Goal: Task Accomplishment & Management: Complete application form

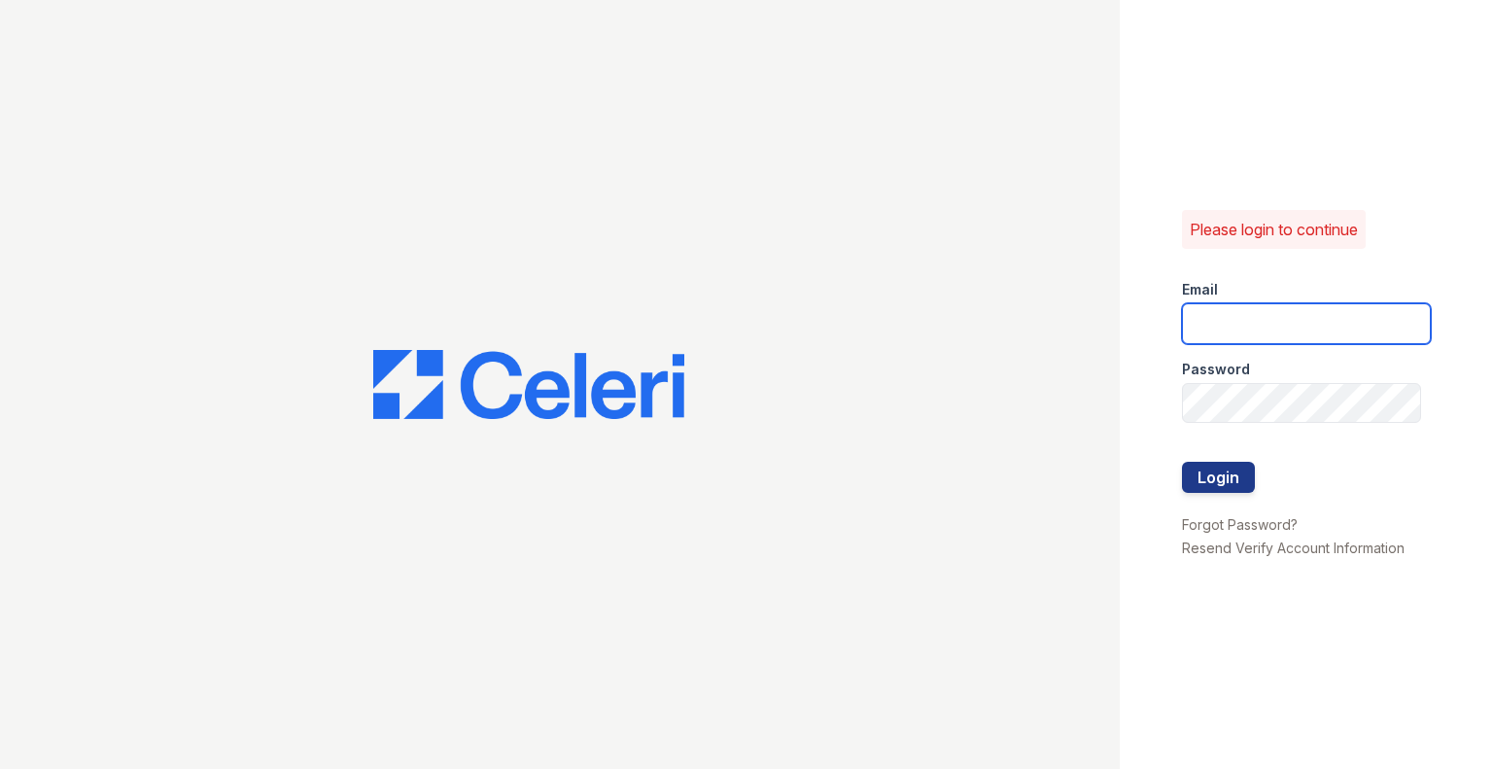
type input "[EMAIL_ADDRESS][DOMAIN_NAME]"
click at [1252, 460] on div at bounding box center [1306, 442] width 249 height 39
click at [1251, 466] on button "Login" at bounding box center [1218, 477] width 73 height 31
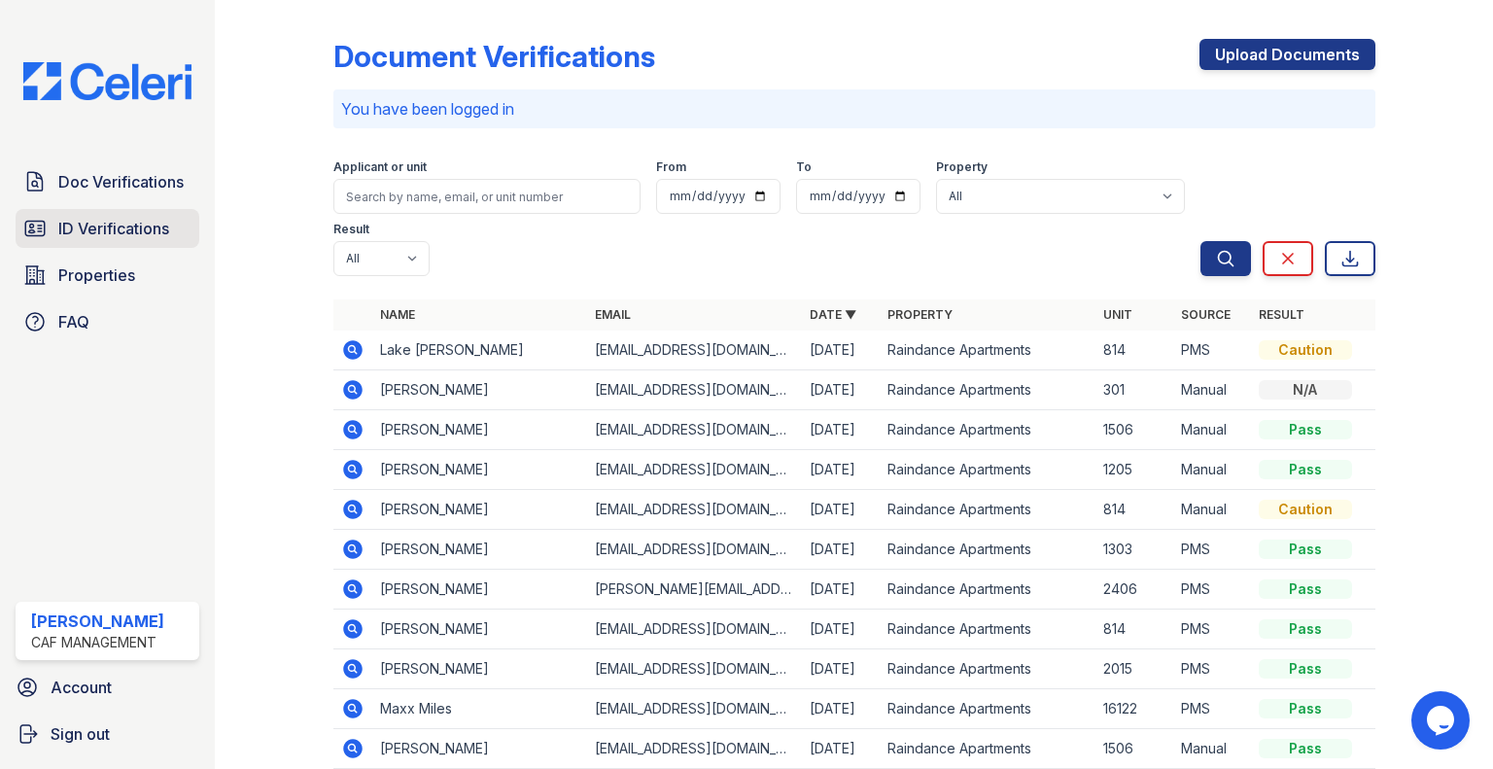
click at [134, 221] on span "ID Verifications" at bounding box center [113, 228] width 111 height 23
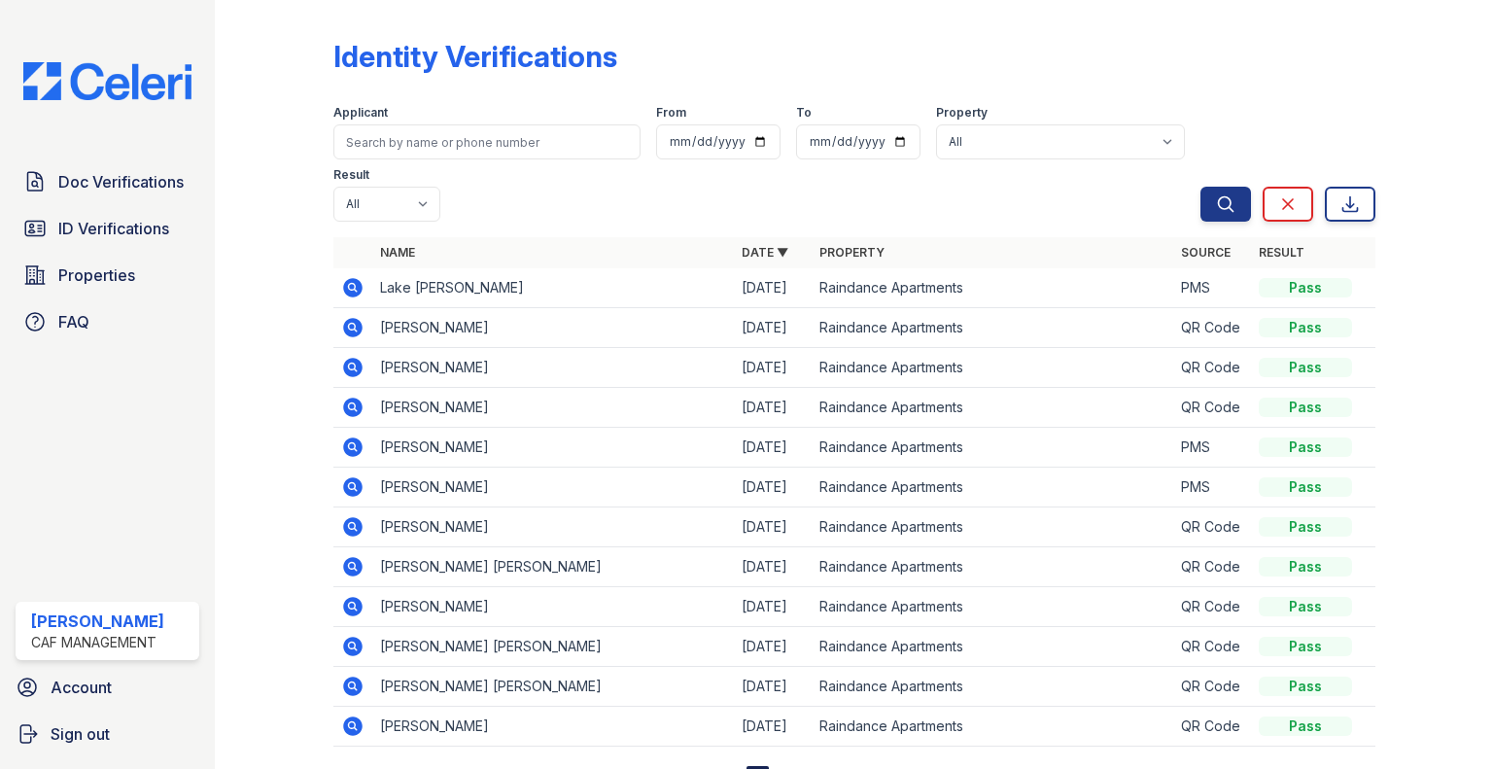
click at [351, 283] on icon at bounding box center [352, 287] width 23 height 23
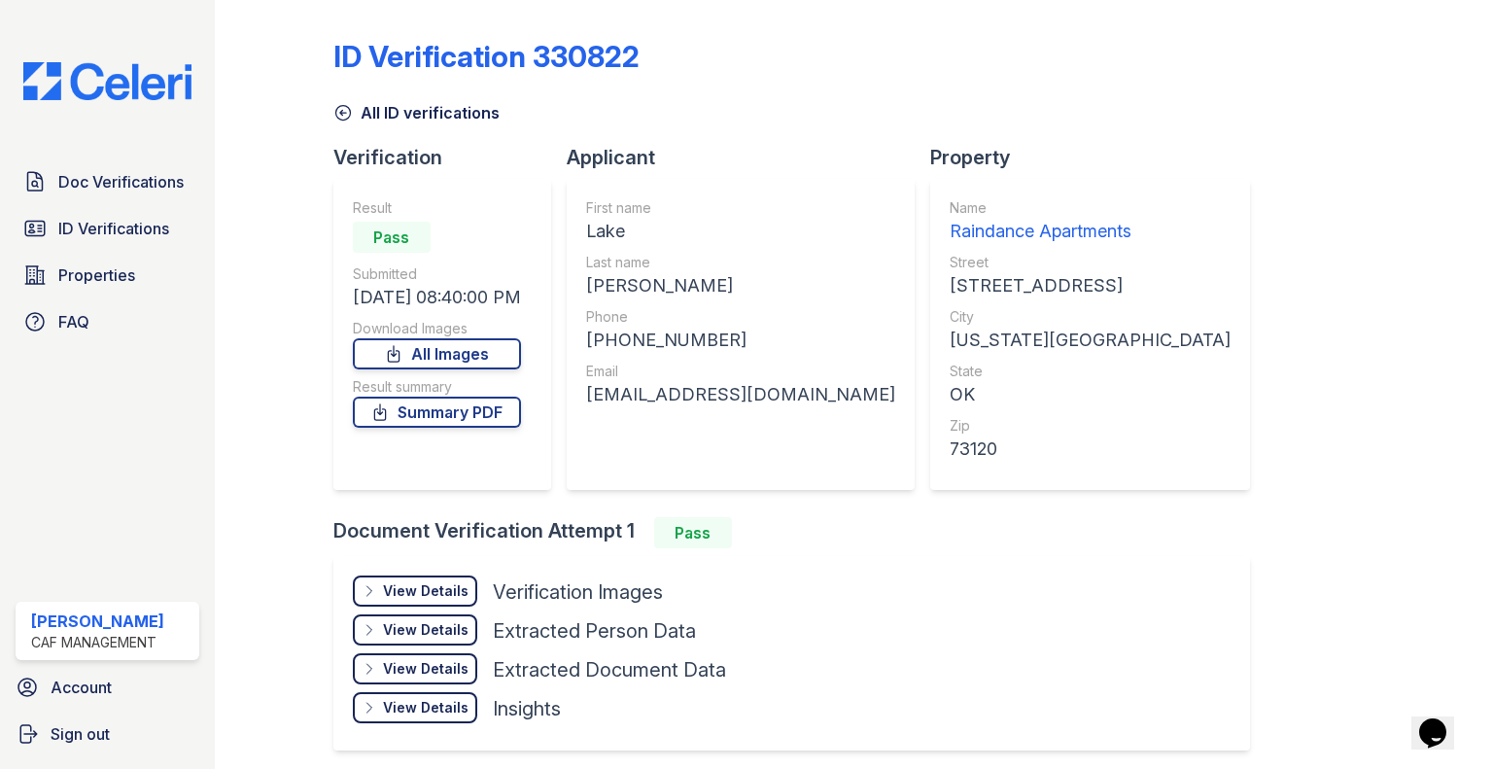
click at [406, 586] on div "View Details" at bounding box center [426, 590] width 86 height 19
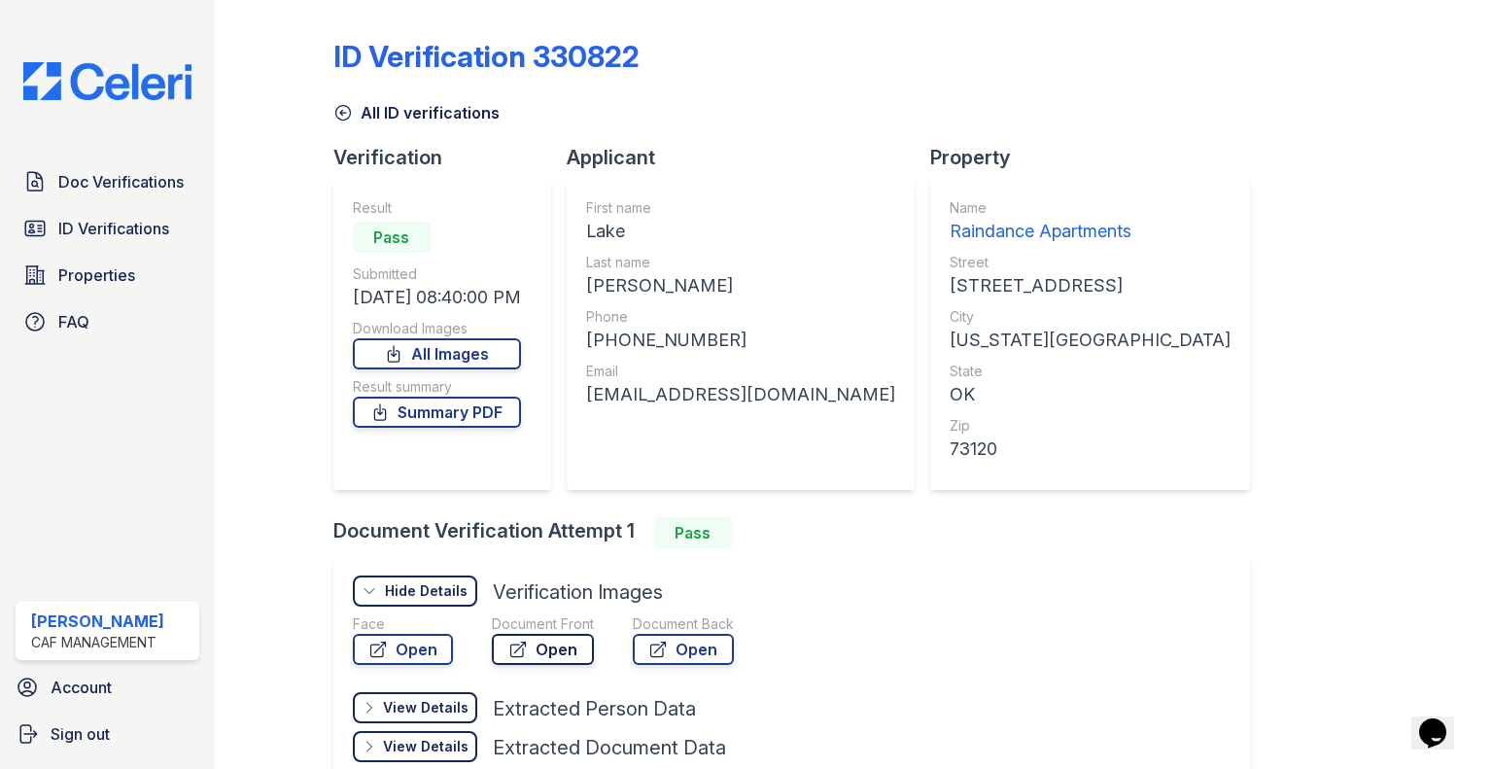
click at [535, 645] on link "Open" at bounding box center [543, 649] width 102 height 31
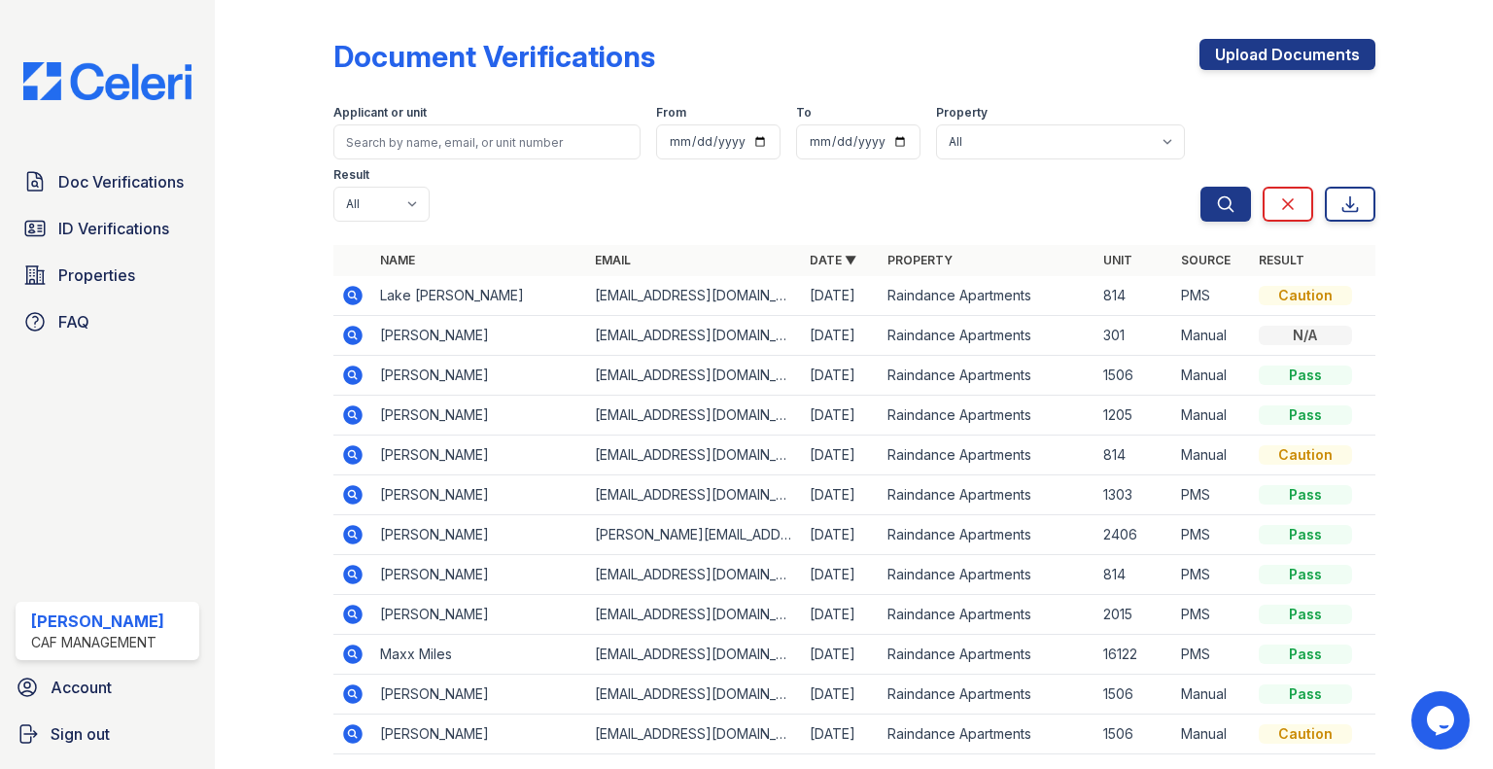
click at [172, 203] on div "Doc Verifications ID Verifications Properties FAQ" at bounding box center [107, 251] width 199 height 179
click at [163, 185] on span "Doc Verifications" at bounding box center [120, 181] width 125 height 23
click at [137, 177] on span "Doc Verifications" at bounding box center [120, 181] width 125 height 23
click at [1199, 50] on link "Upload Documents" at bounding box center [1287, 54] width 176 height 31
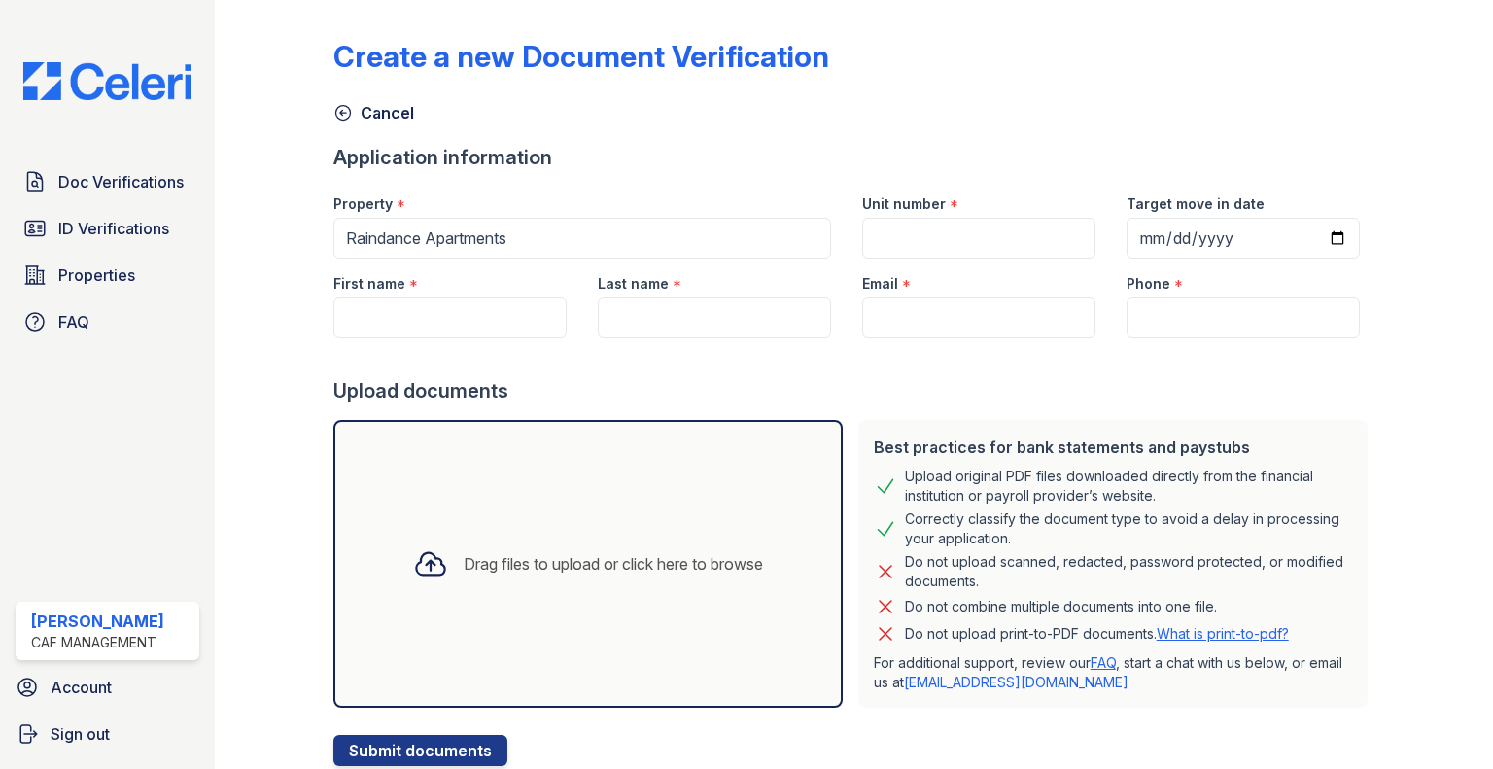
click at [557, 451] on div "Drag files to upload or click here to browse" at bounding box center [587, 564] width 509 height 288
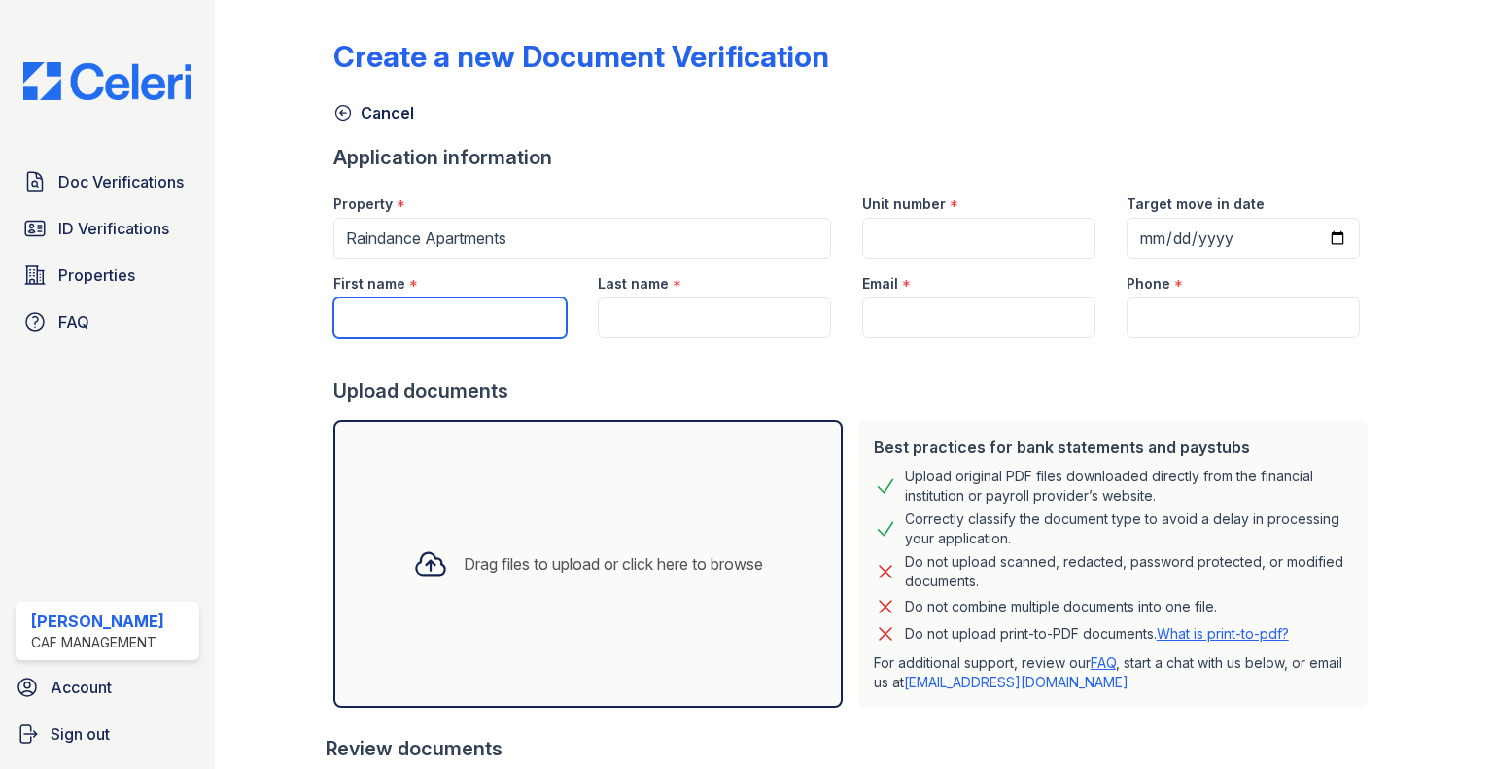
click at [472, 310] on input "First name" at bounding box center [449, 317] width 233 height 41
type input "Lake"
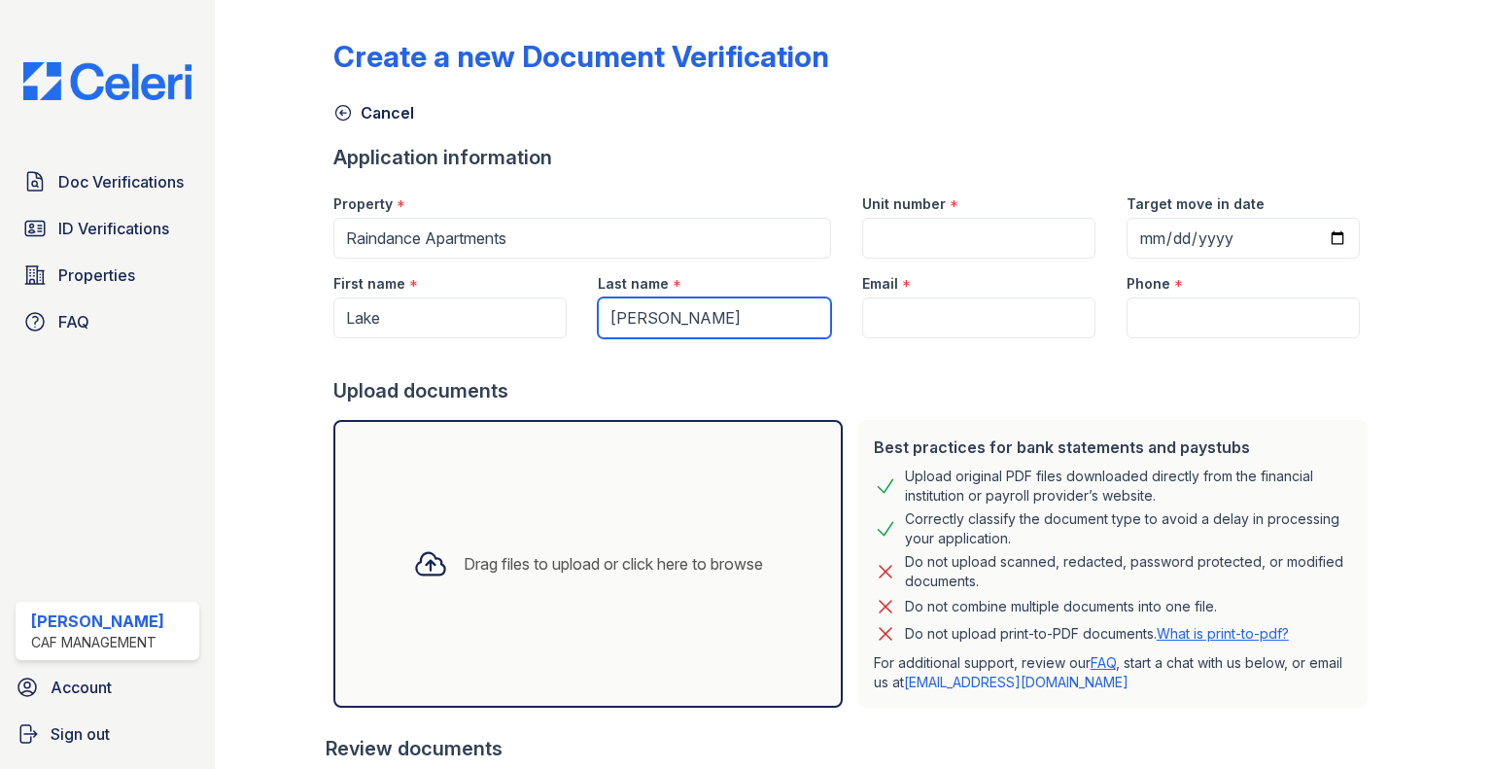
type input "Rinner"
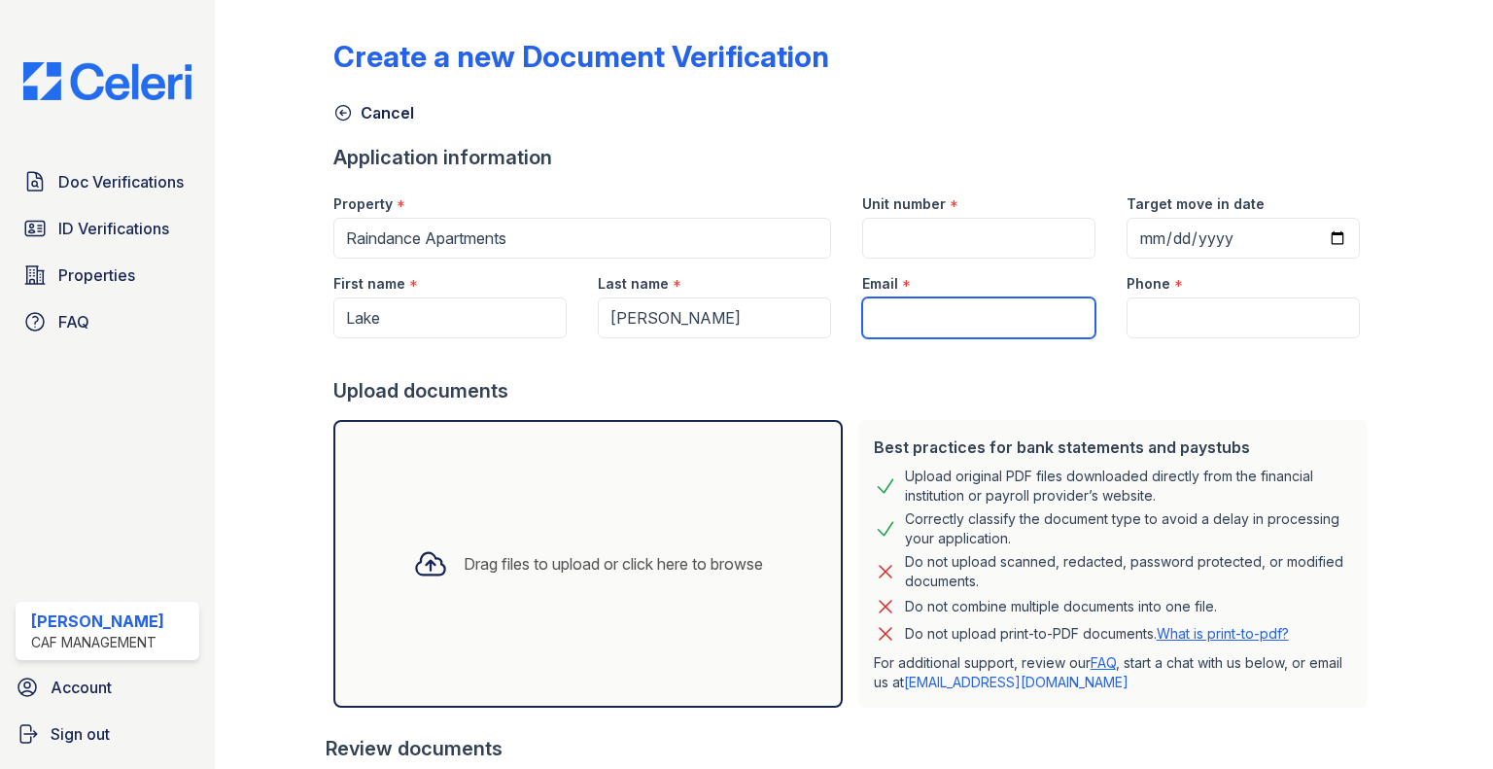
click at [995, 323] on input "Email" at bounding box center [978, 317] width 233 height 41
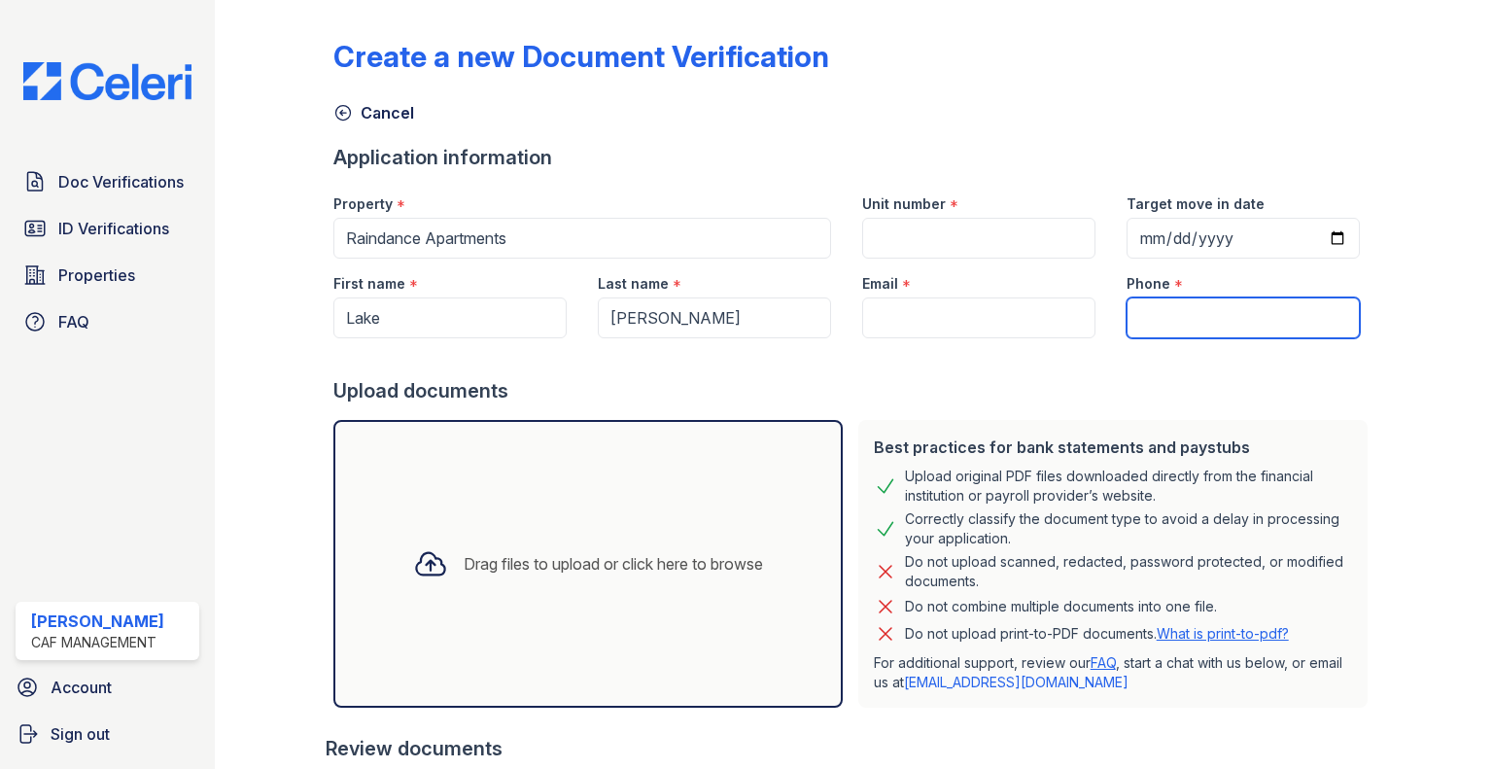
click at [1167, 322] on input "Phone" at bounding box center [1243, 317] width 233 height 41
paste input "(603) 439-7720"
type input "(603) 439-7720"
click at [1143, 330] on input "(603) 439-7720" at bounding box center [1243, 317] width 233 height 41
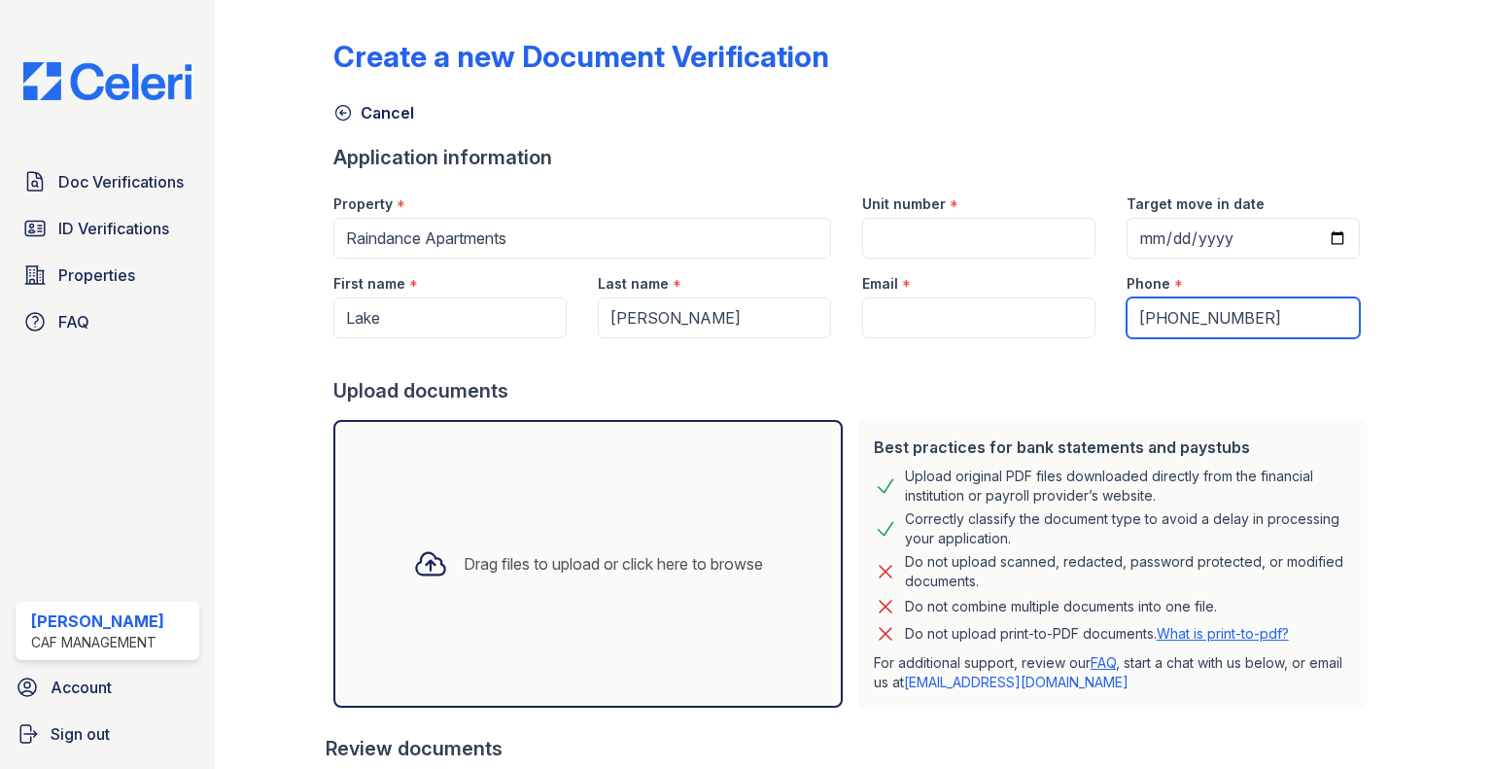
click at [1143, 330] on input "(603) 439-7720" at bounding box center [1243, 317] width 233 height 41
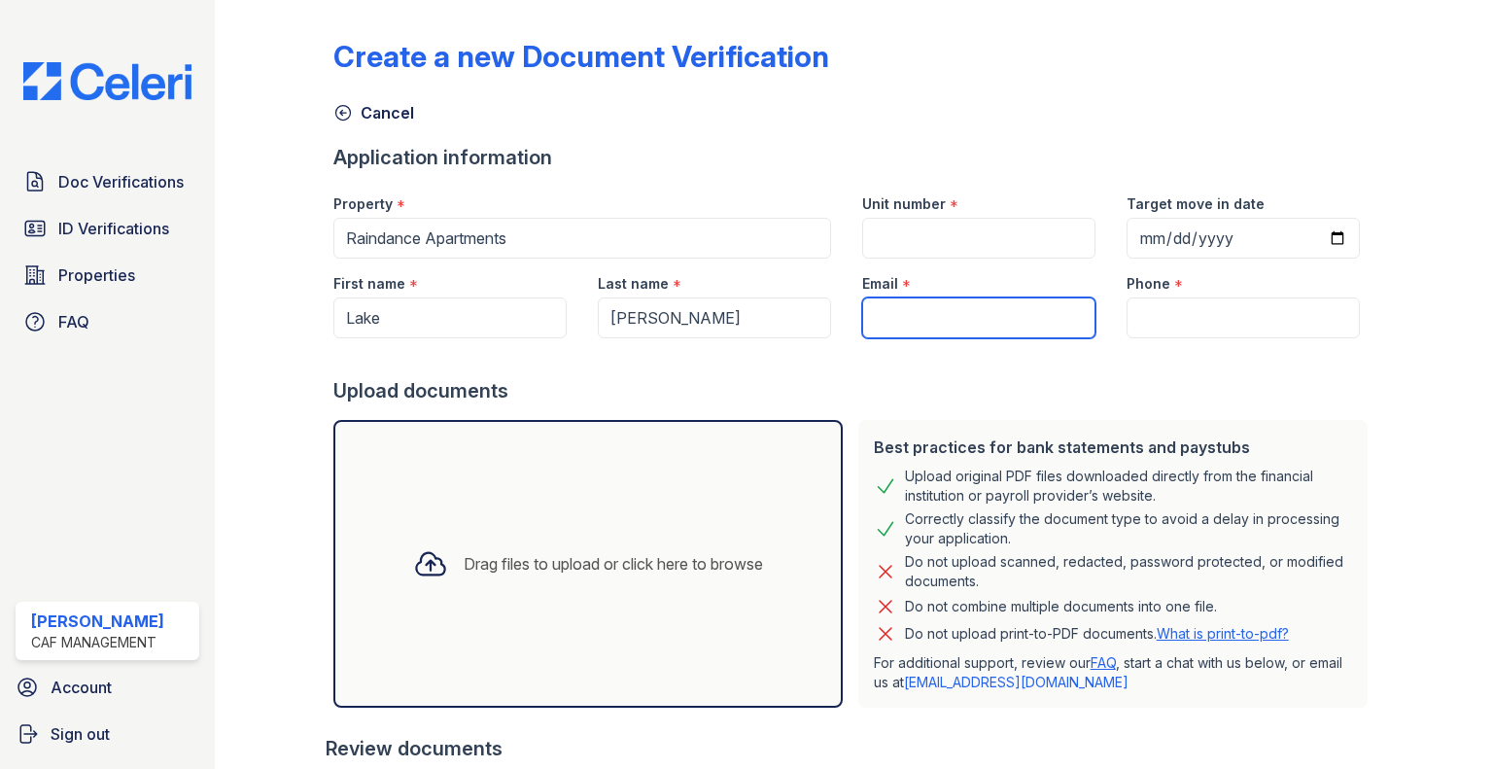
click at [916, 311] on input "Email" at bounding box center [978, 317] width 233 height 41
paste input "[EMAIL_ADDRESS][DOMAIN_NAME]"
type input "[EMAIL_ADDRESS][DOMAIN_NAME]"
click at [1224, 358] on div at bounding box center [854, 357] width 1042 height 39
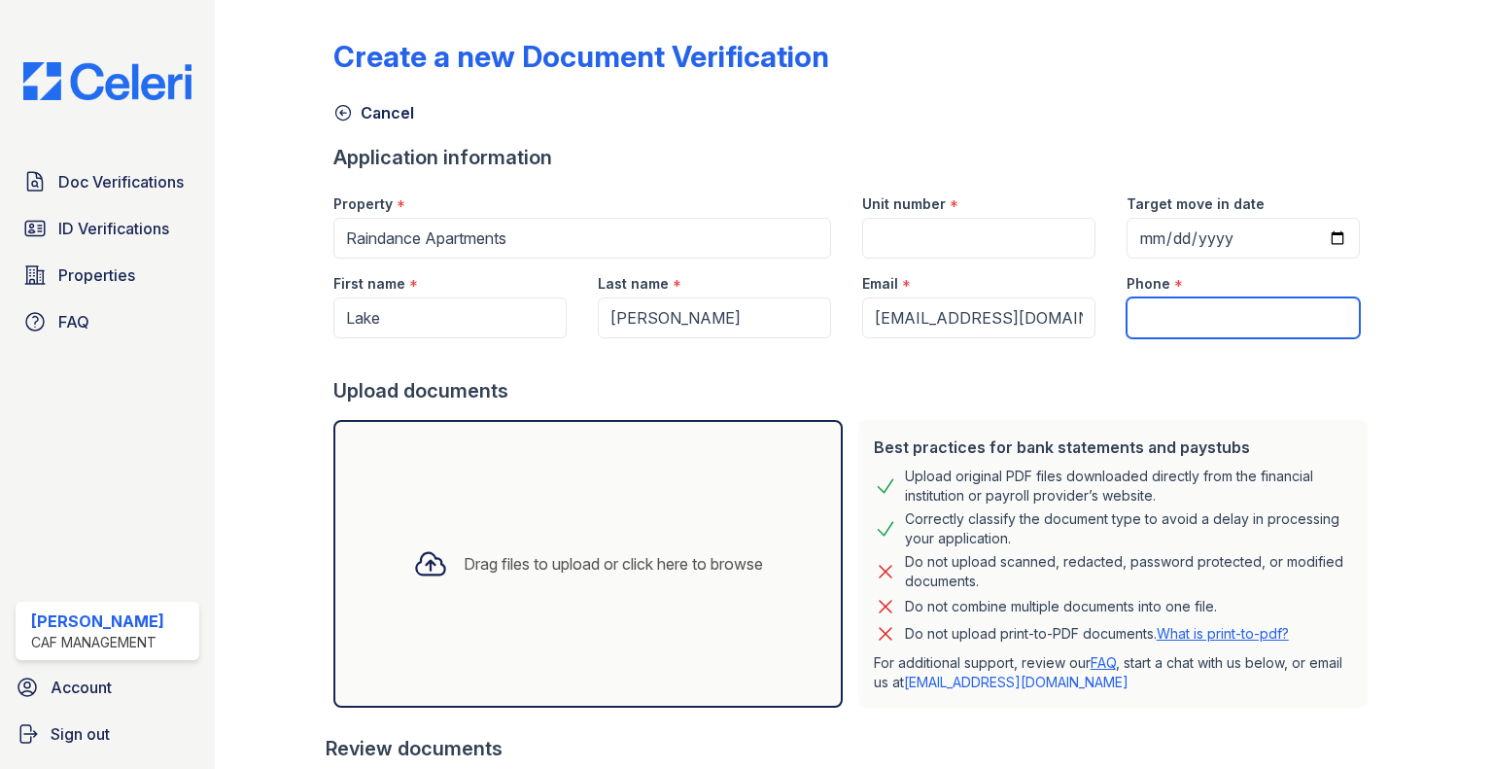
click at [1229, 333] on input "Phone" at bounding box center [1243, 317] width 233 height 41
paste input "(405) 820-2640"
type input "(405) 820-2640"
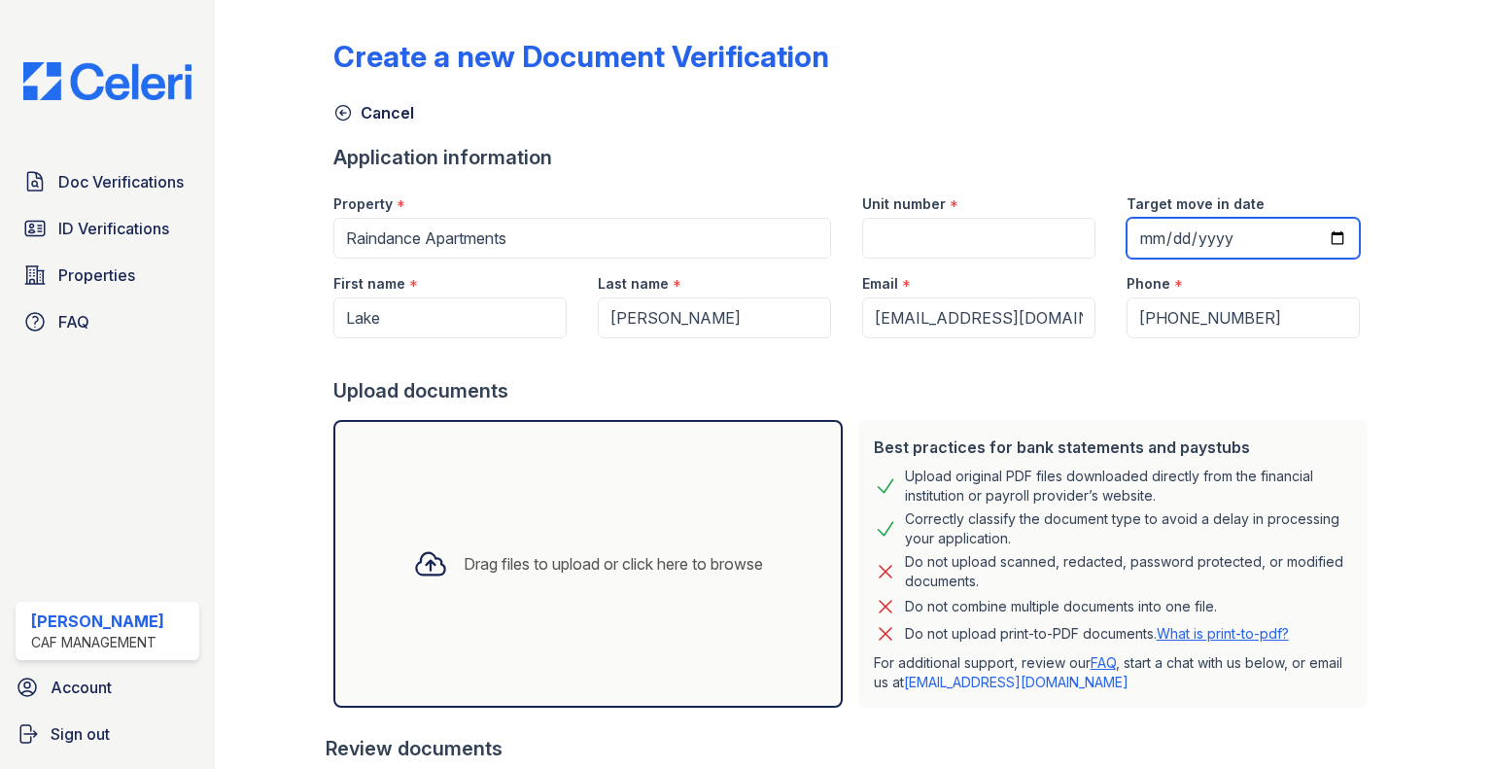
click at [1149, 238] on input "Target move in date" at bounding box center [1243, 238] width 233 height 41
type input "2025-10-31"
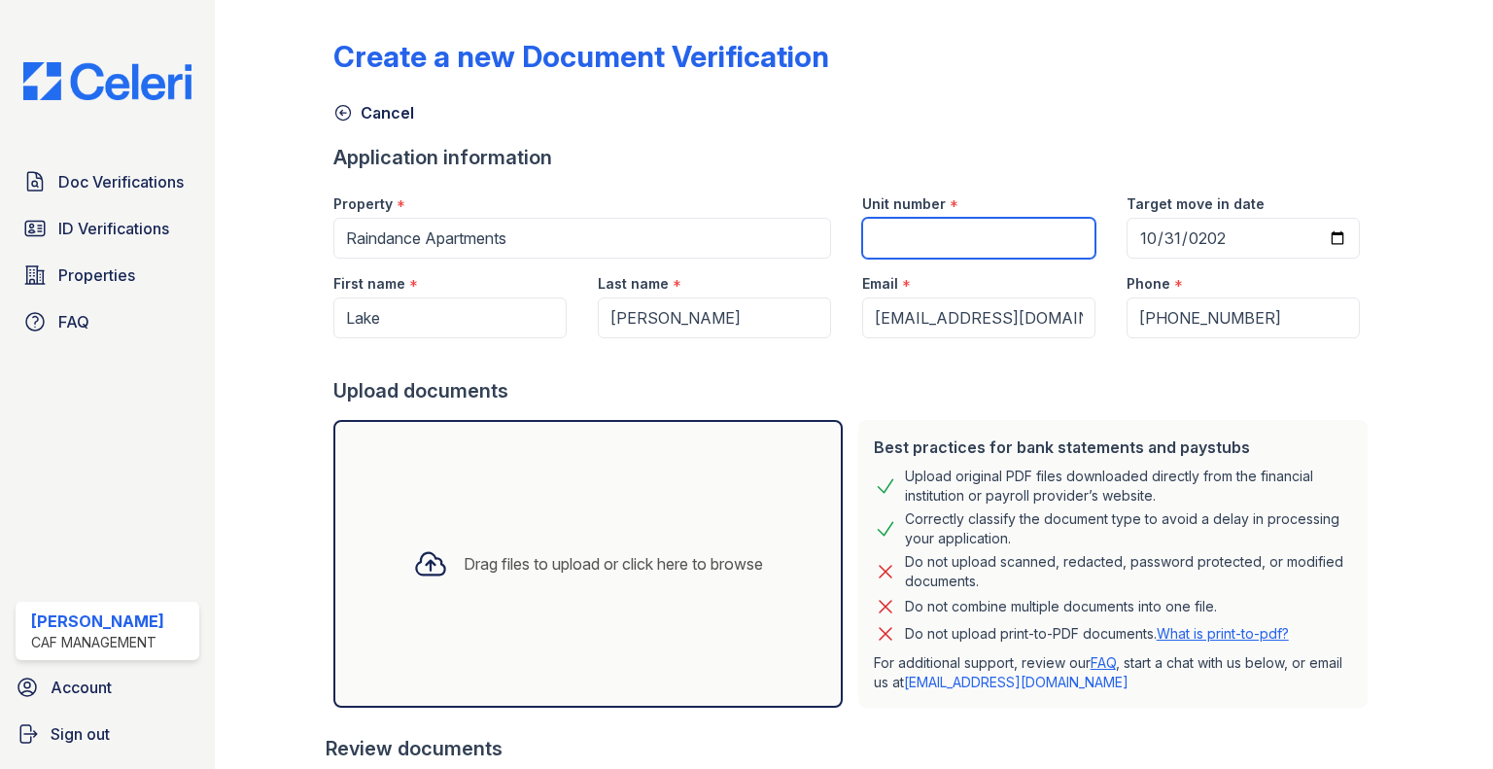
click at [1051, 221] on input "Unit number" at bounding box center [978, 238] width 233 height 41
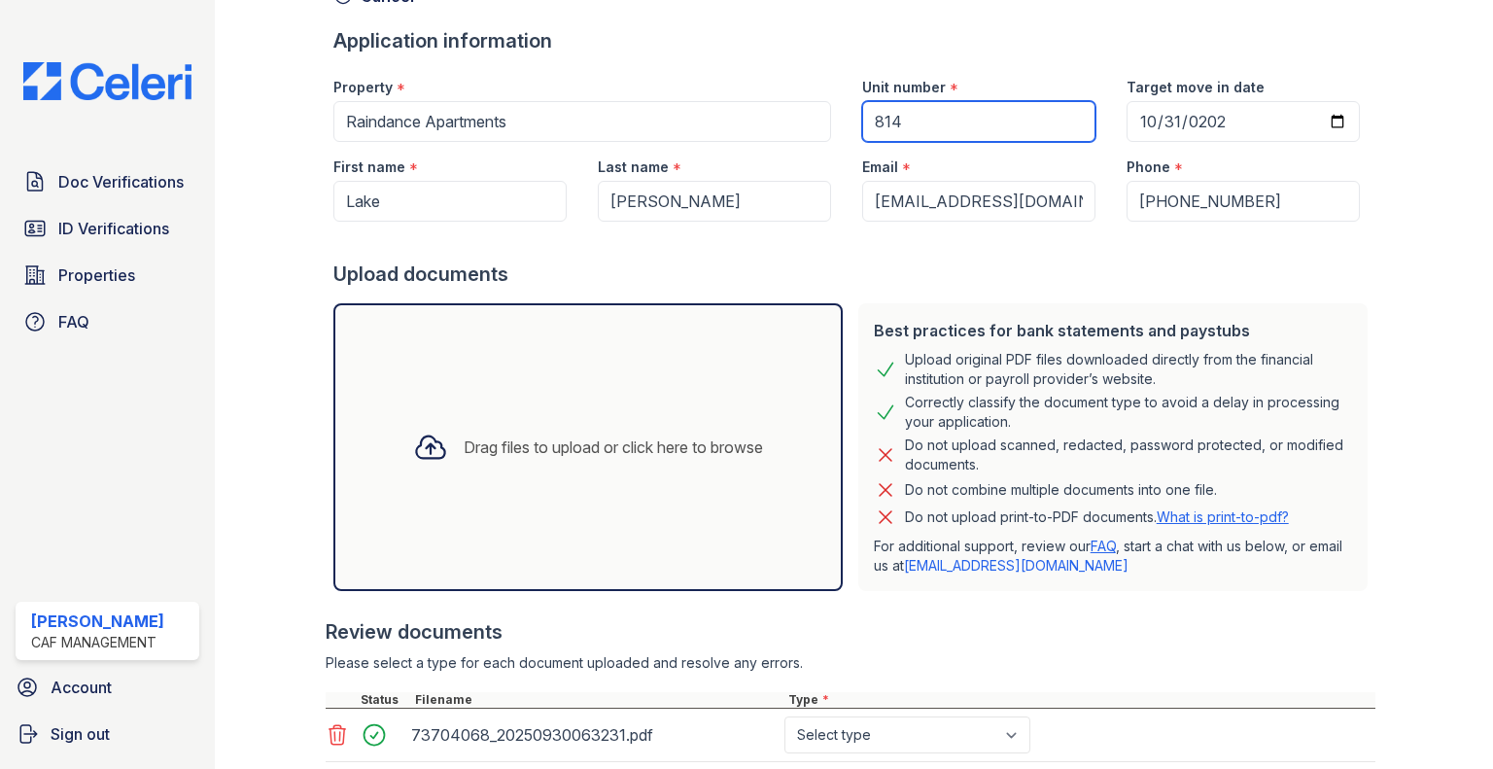
scroll to position [389, 0]
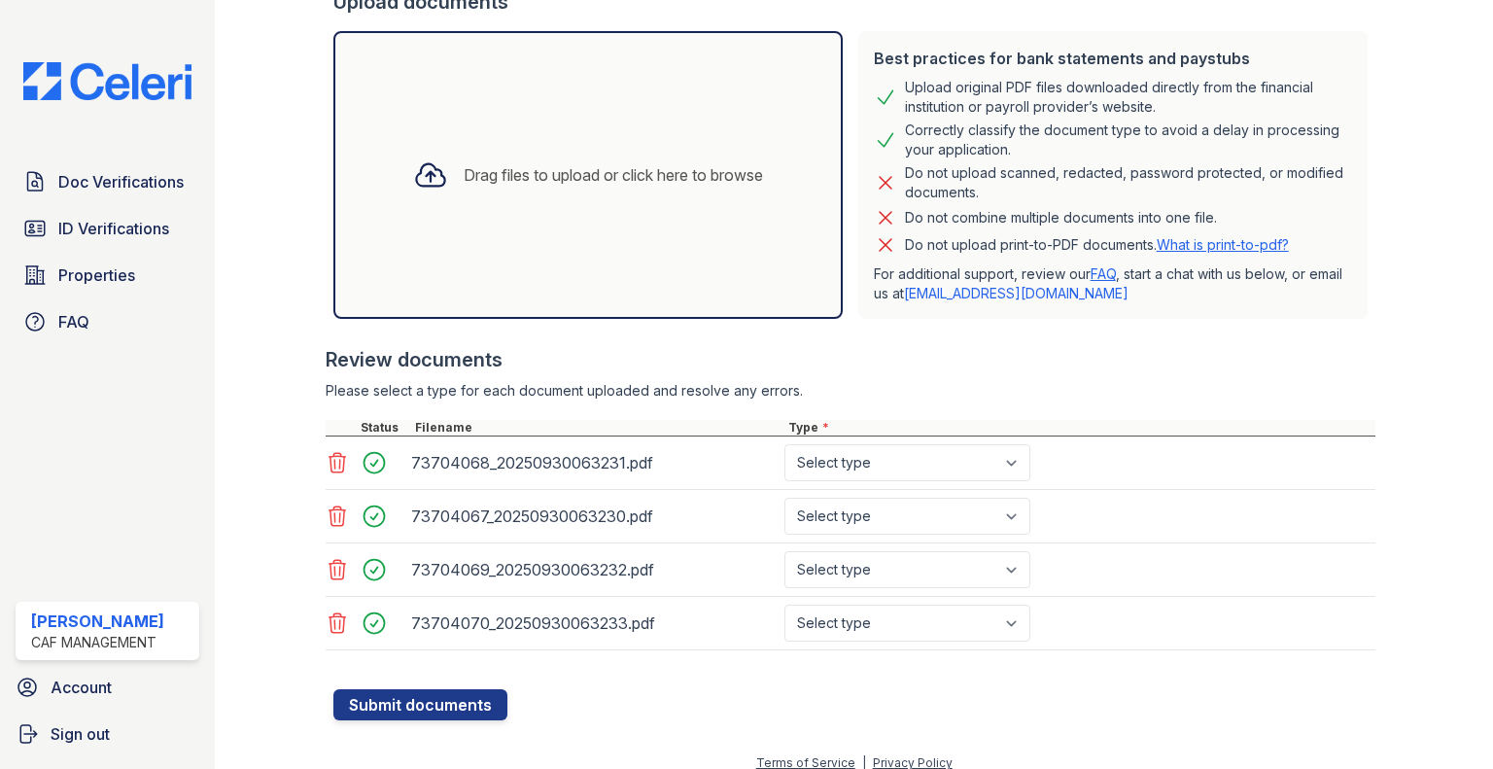
type input "814"
click at [852, 491] on div "73704067_20250930063230.pdf Select type Paystub Bank Statement Offer Letter Tax…" at bounding box center [851, 516] width 1050 height 53
click at [863, 477] on select "Select type Paystub Bank Statement Offer Letter Tax Documents Benefit Award Let…" at bounding box center [907, 462] width 246 height 37
select select "paystub"
click at [784, 444] on select "Select type Paystub Bank Statement Offer Letter Tax Documents Benefit Award Let…" at bounding box center [907, 462] width 246 height 37
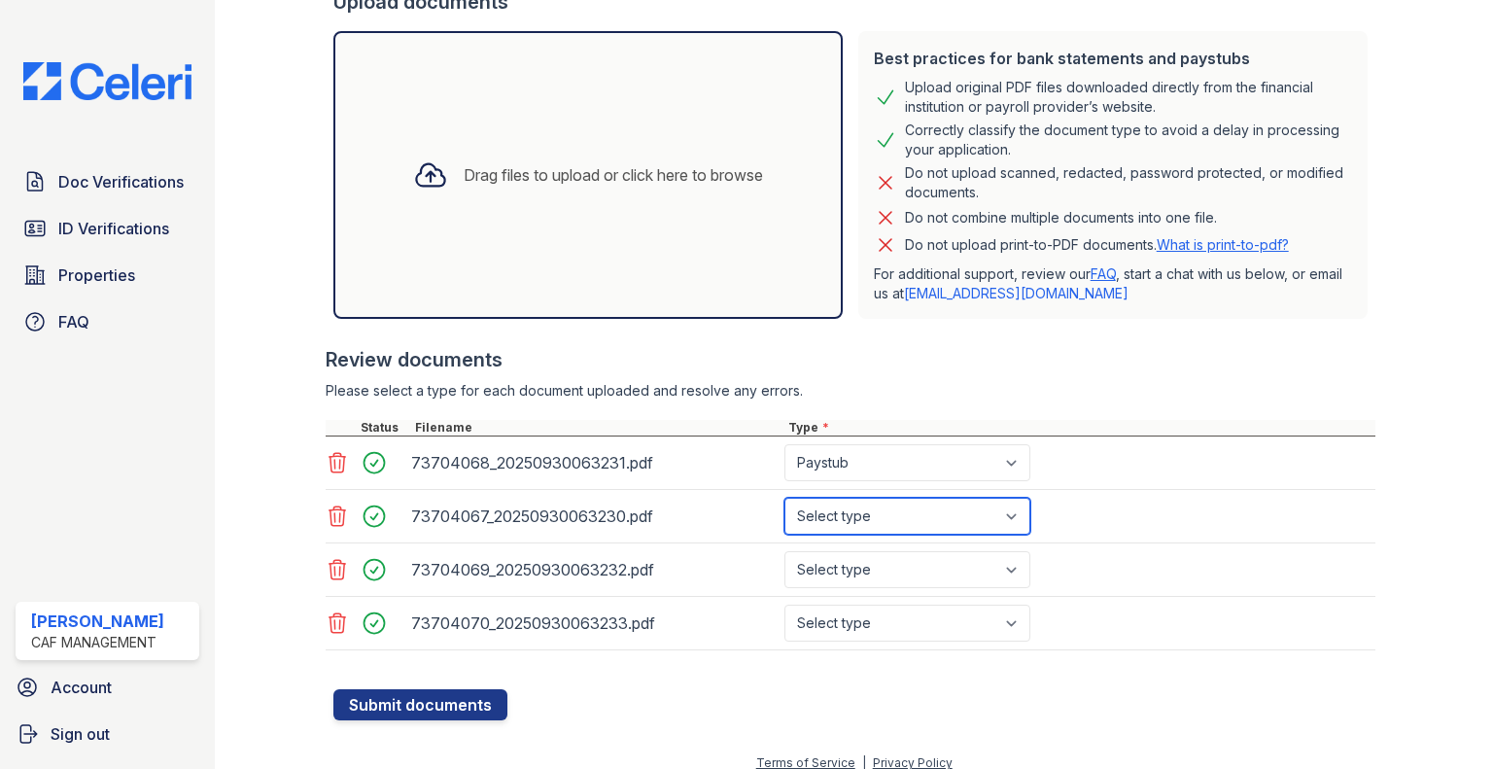
click at [865, 512] on select "Select type Paystub Bank Statement Offer Letter Tax Documents Benefit Award Let…" at bounding box center [907, 516] width 246 height 37
select select "paystub"
click at [784, 498] on select "Select type Paystub Bank Statement Offer Letter Tax Documents Benefit Award Let…" at bounding box center [907, 516] width 246 height 37
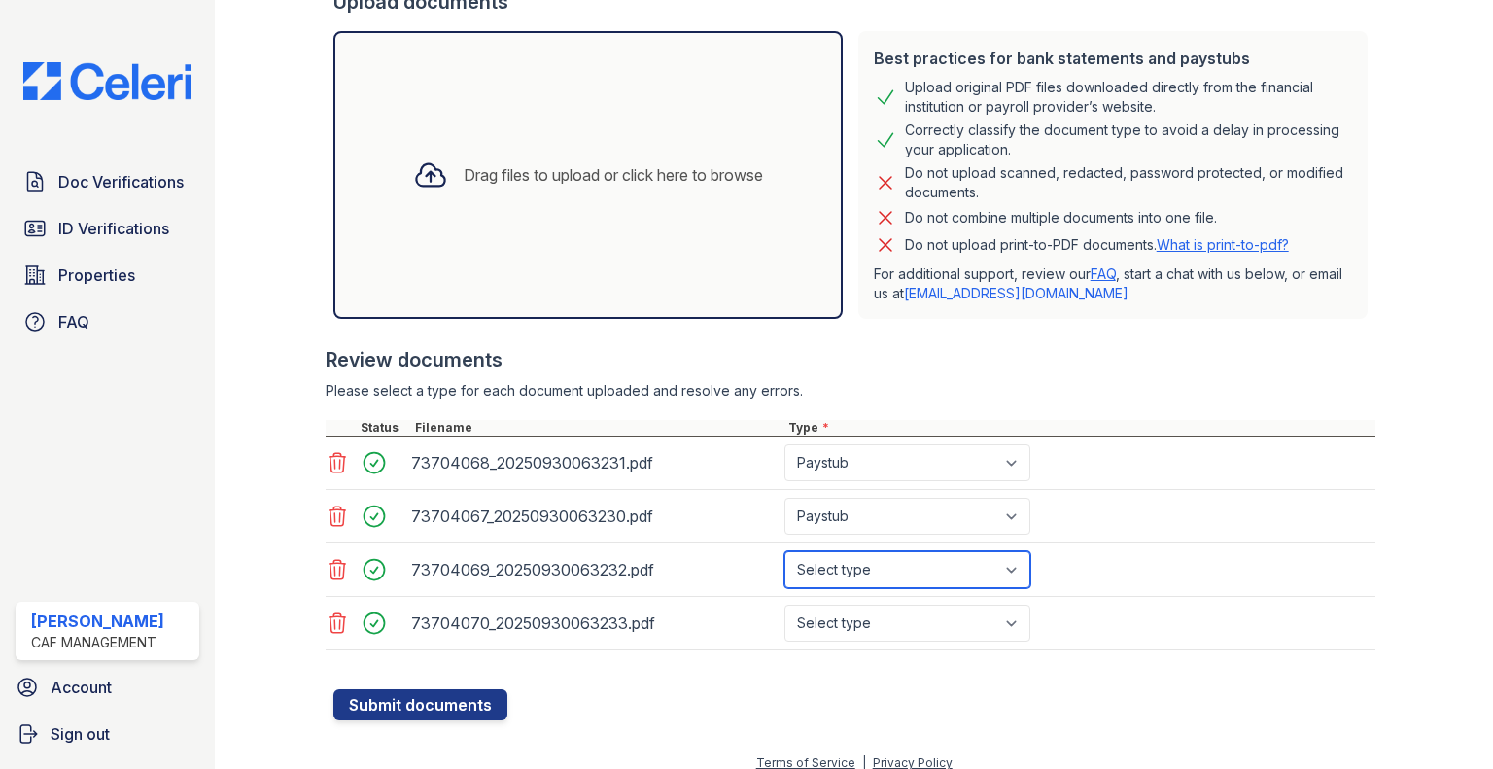
click at [859, 578] on select "Select type Paystub Bank Statement Offer Letter Tax Documents Benefit Award Let…" at bounding box center [907, 569] width 246 height 37
select select "paystub"
click at [784, 551] on select "Select type Paystub Bank Statement Offer Letter Tax Documents Benefit Award Let…" at bounding box center [907, 569] width 246 height 37
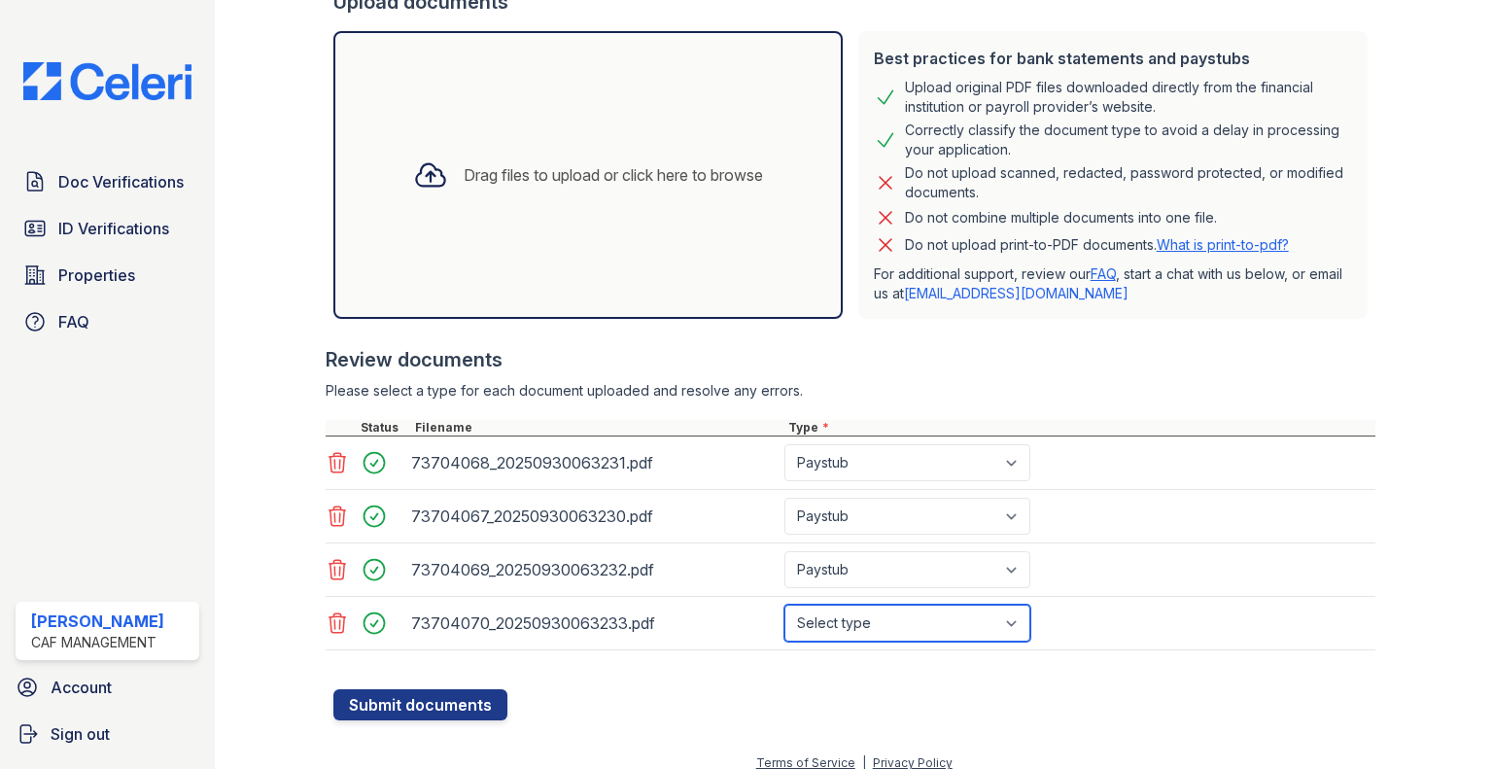
click at [892, 622] on select "Select type Paystub Bank Statement Offer Letter Tax Documents Benefit Award Let…" at bounding box center [907, 623] width 246 height 37
select select "paystub"
click at [784, 605] on select "Select type Paystub Bank Statement Offer Letter Tax Documents Benefit Award Let…" at bounding box center [907, 623] width 246 height 37
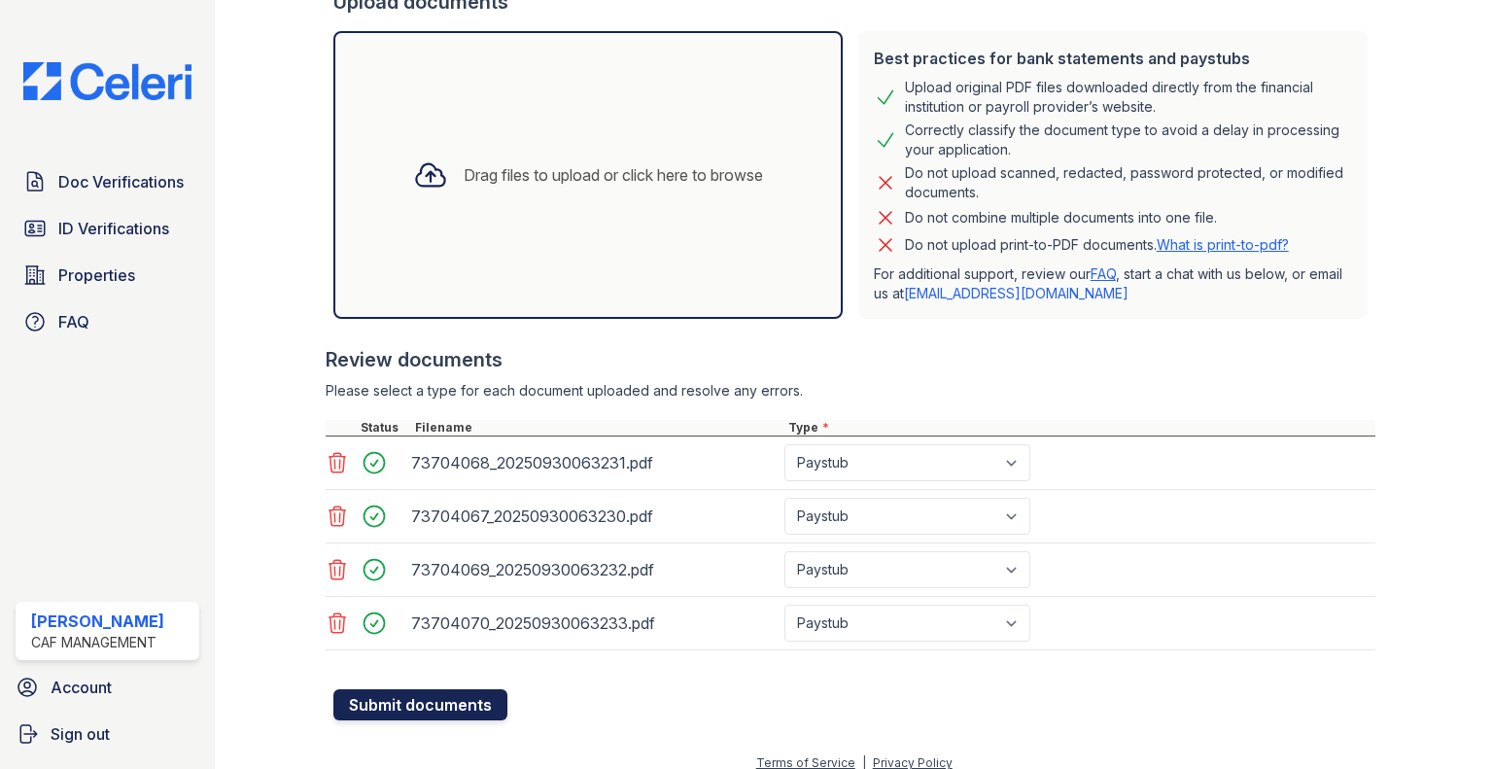
click at [490, 690] on button "Submit documents" at bounding box center [420, 704] width 174 height 31
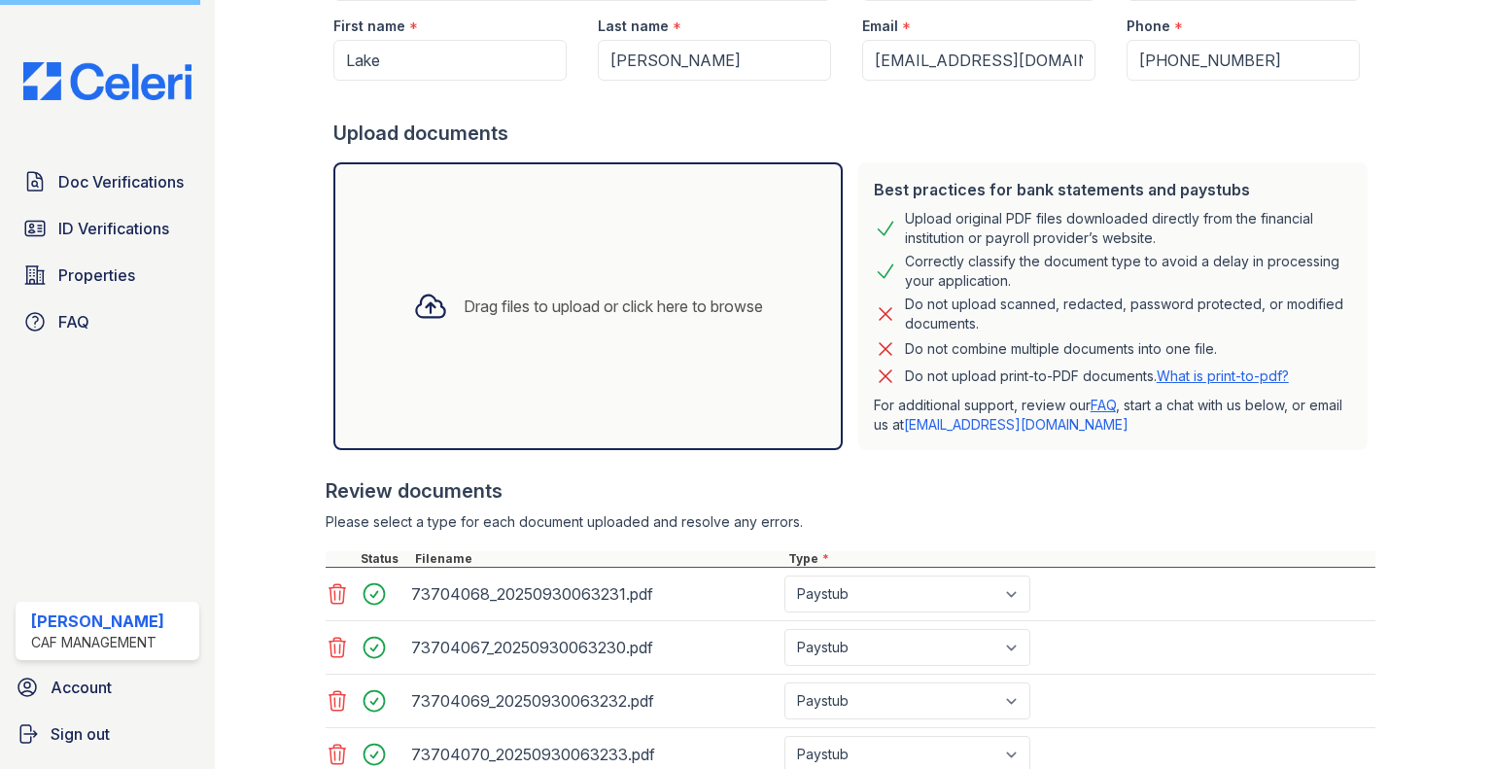
scroll to position [402, 0]
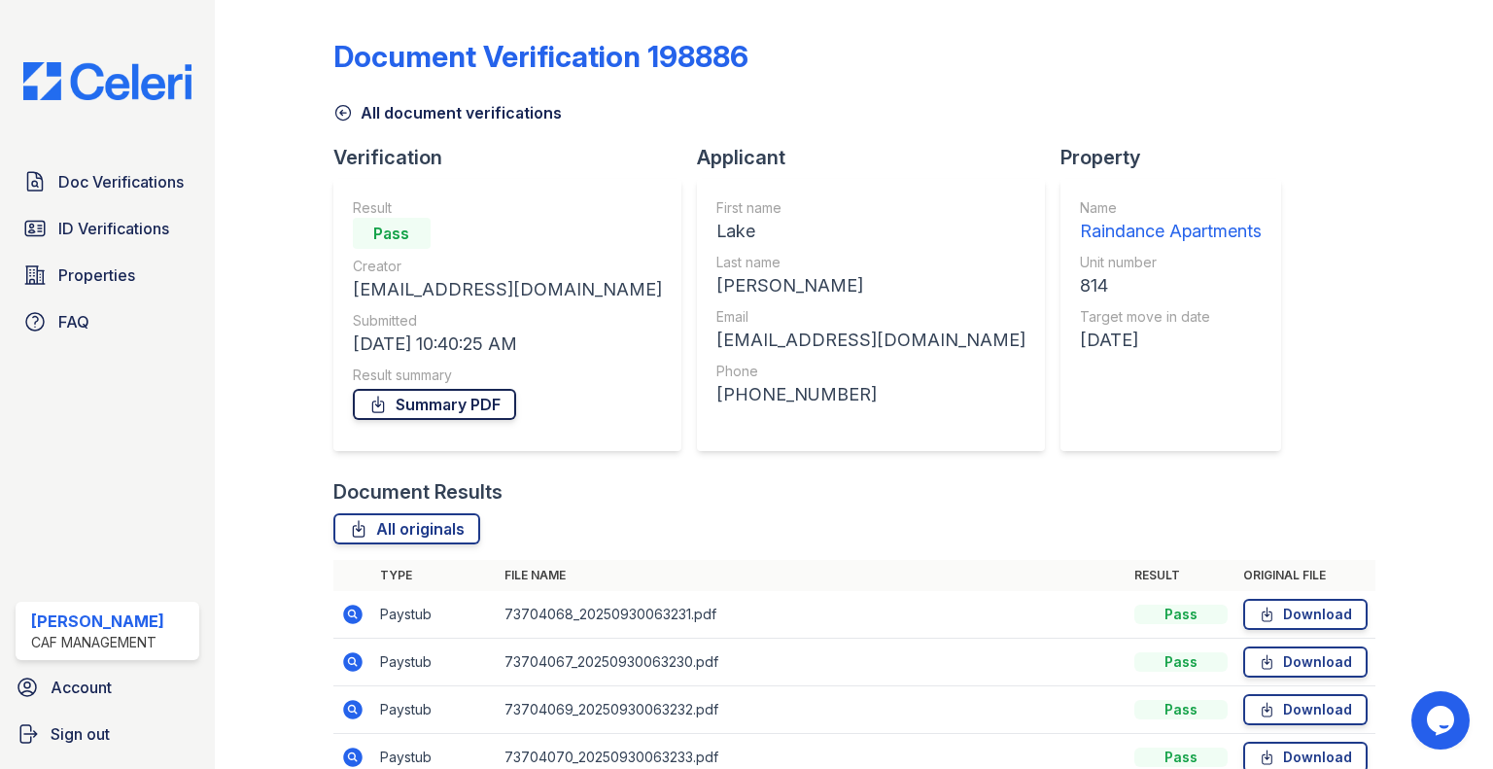
click at [473, 407] on link "Summary PDF" at bounding box center [434, 404] width 163 height 31
click at [455, 528] on link "All originals" at bounding box center [406, 528] width 147 height 31
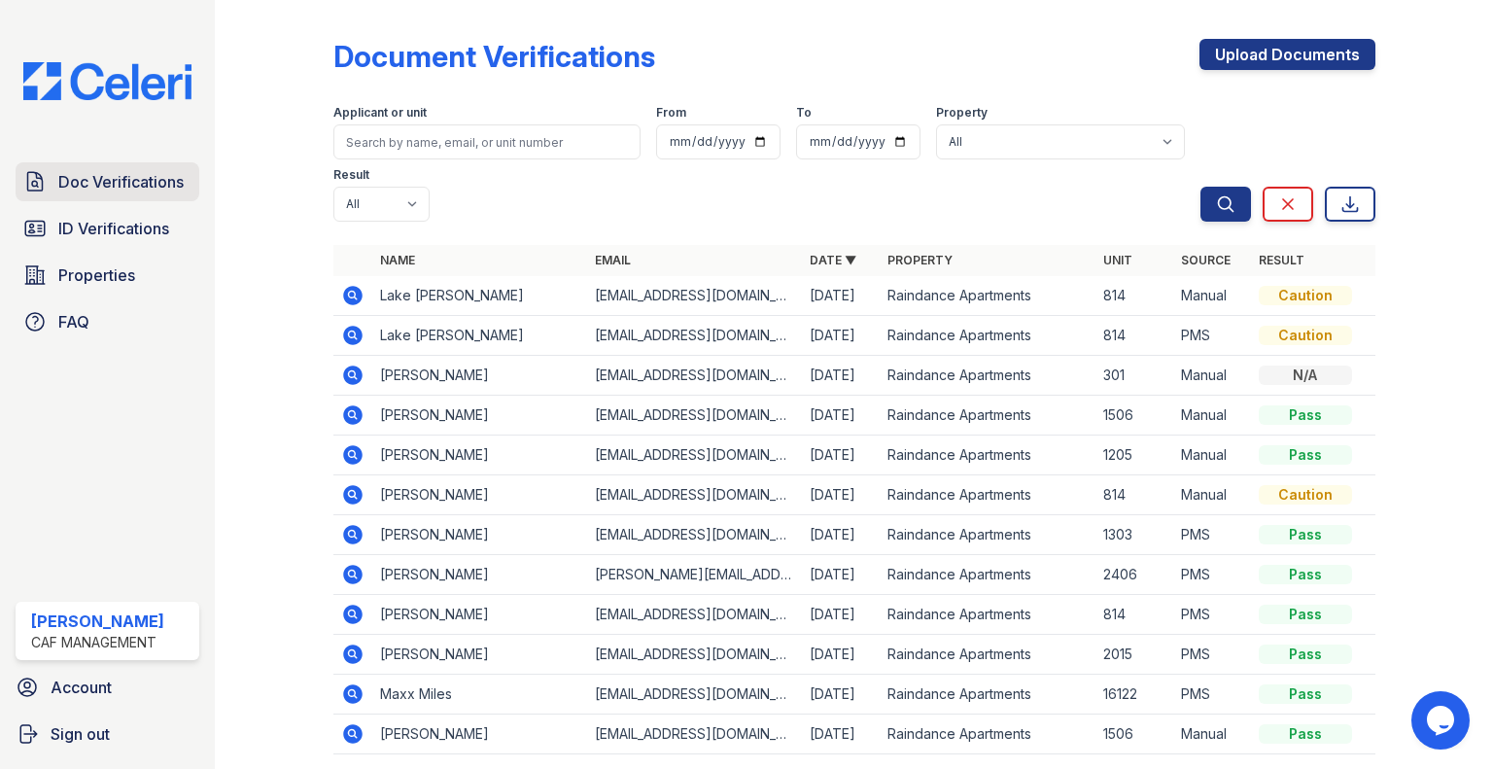
click at [183, 177] on span "Doc Verifications" at bounding box center [120, 181] width 125 height 23
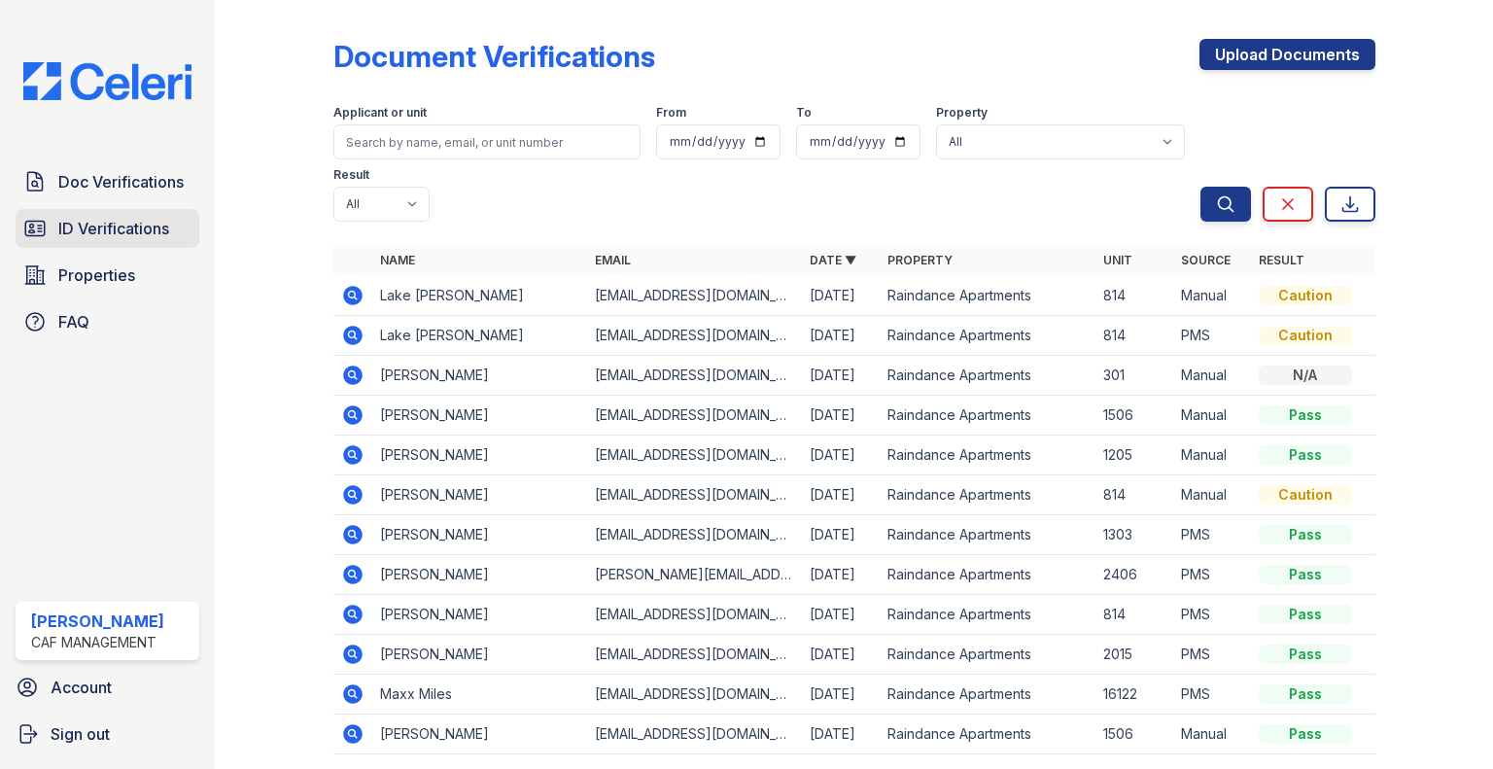
click at [163, 236] on span "ID Verifications" at bounding box center [113, 228] width 111 height 23
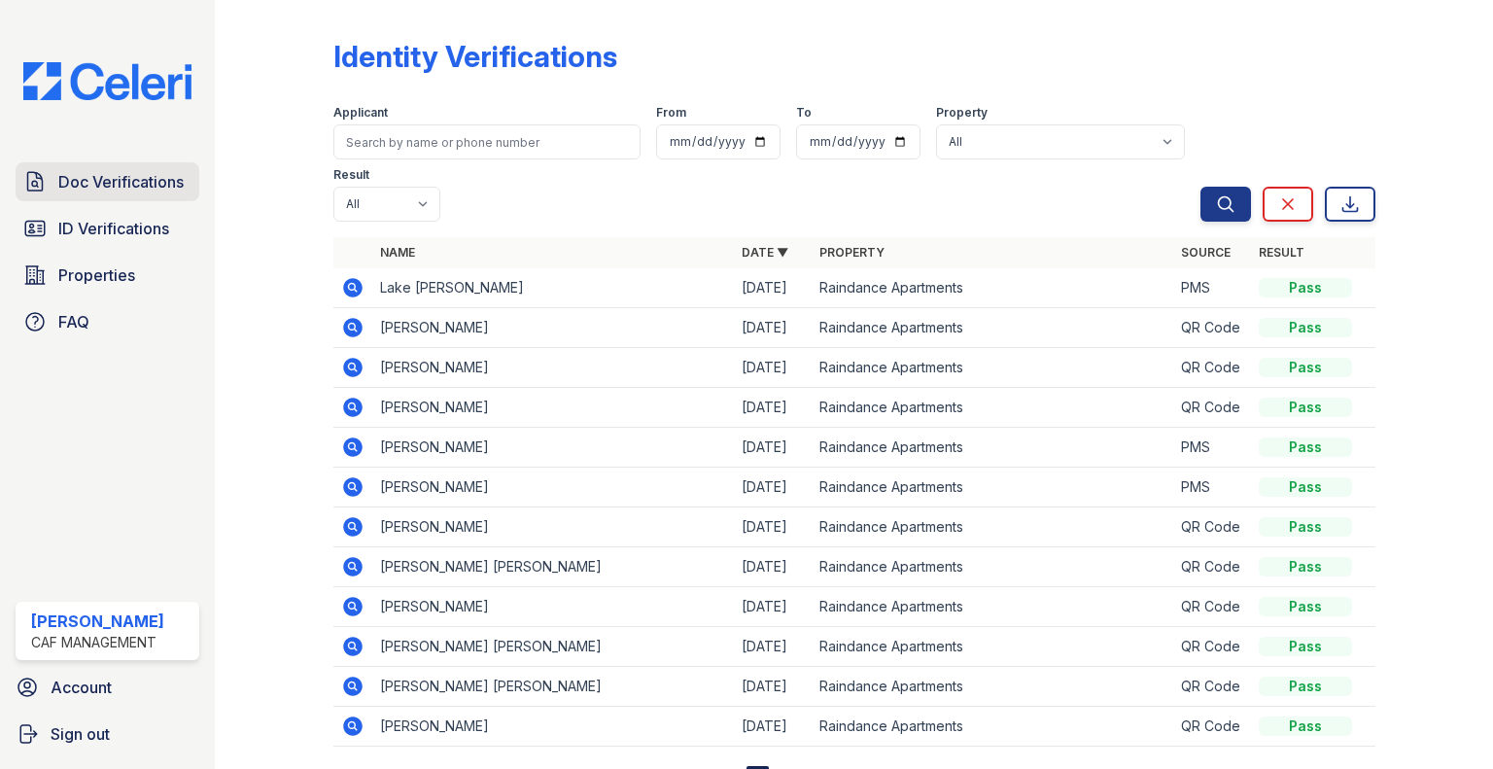
click at [165, 191] on span "Doc Verifications" at bounding box center [120, 181] width 125 height 23
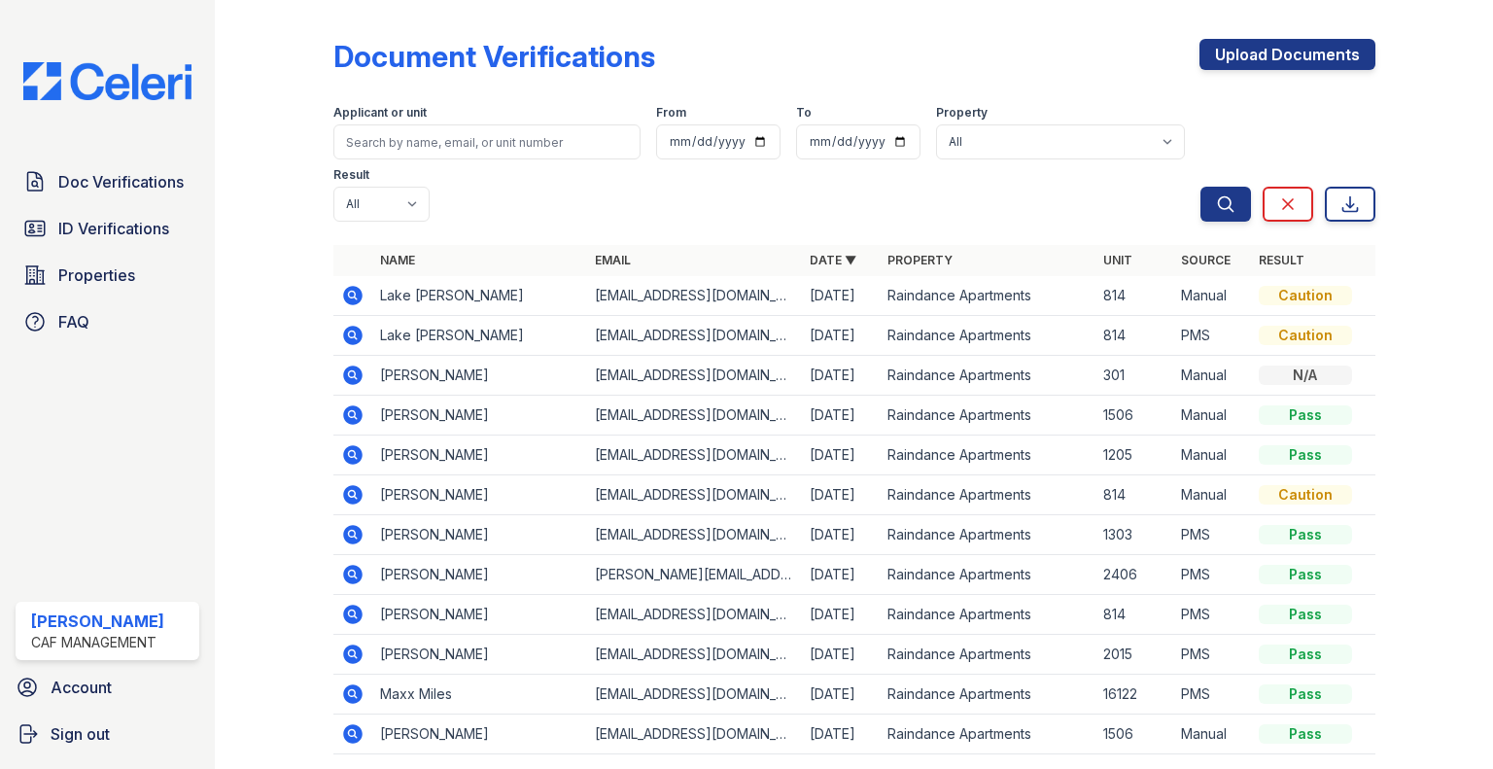
click at [1263, 291] on div "Caution" at bounding box center [1305, 295] width 93 height 19
click at [1279, 52] on link "Upload Documents" at bounding box center [1287, 54] width 176 height 31
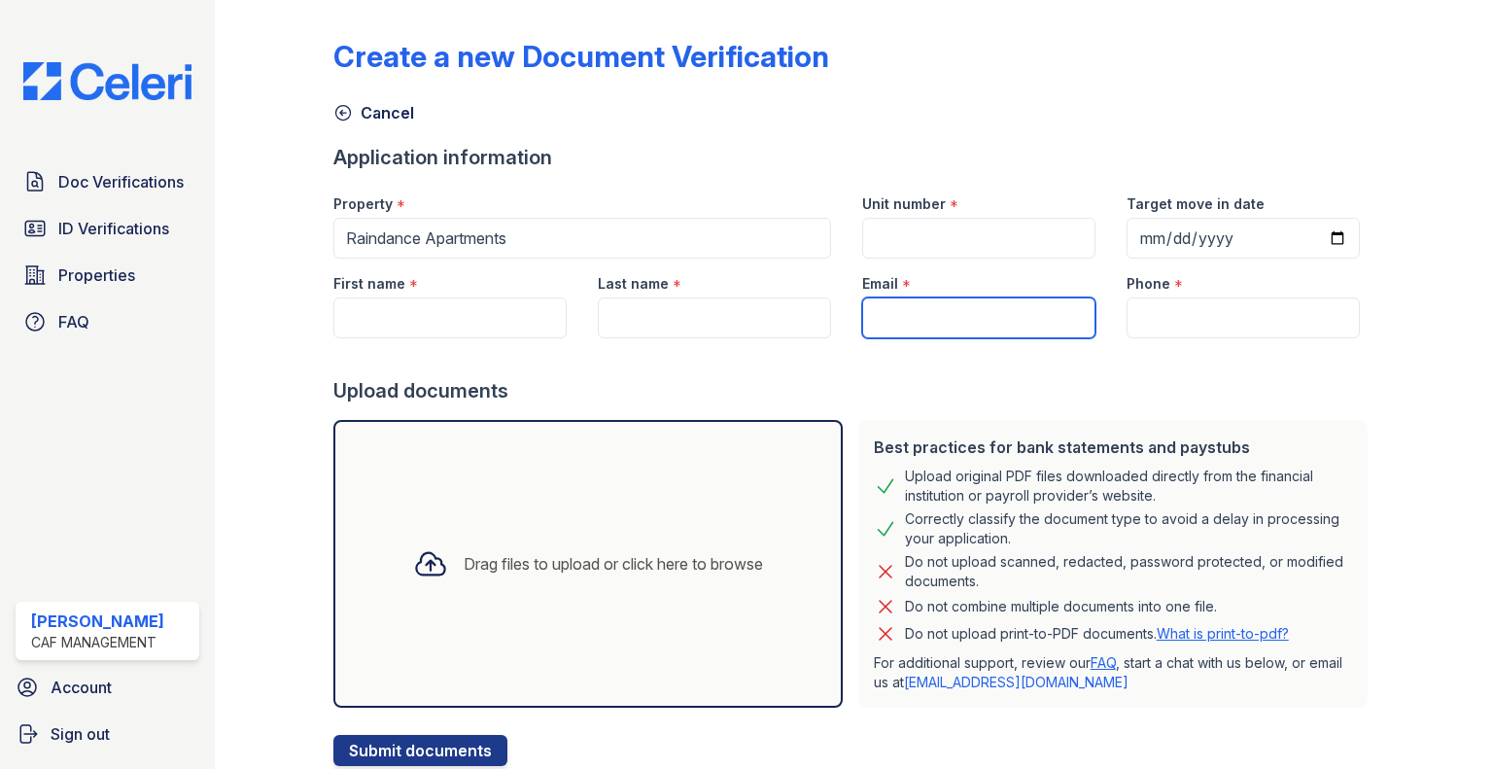
click at [983, 317] on input "Email" at bounding box center [978, 317] width 233 height 41
paste input "[EMAIL_ADDRESS][DOMAIN_NAME]"
type input "[EMAIL_ADDRESS][DOMAIN_NAME]"
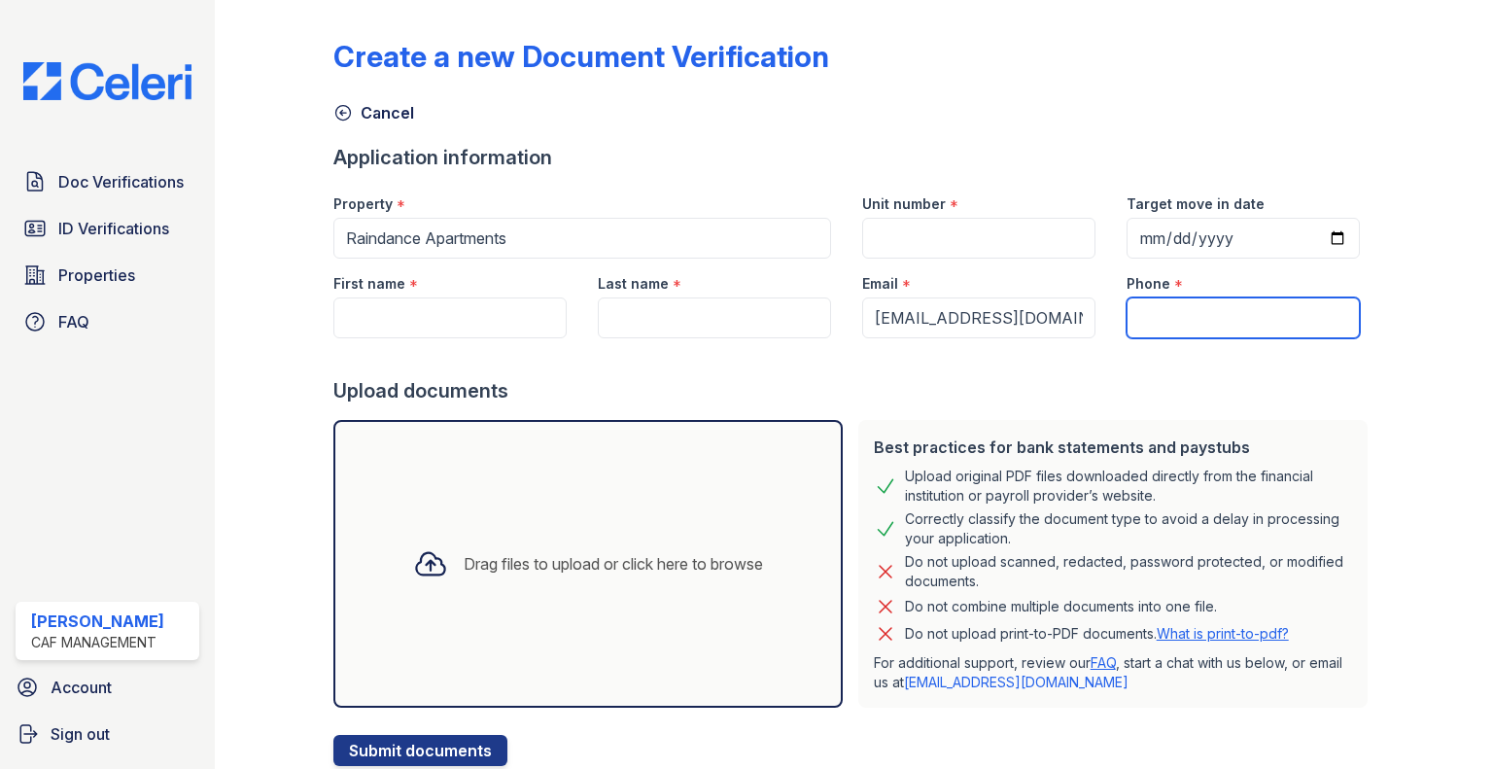
click at [1163, 302] on input "Phone" at bounding box center [1243, 317] width 233 height 41
paste input "(603) 439-7720"
type input "(603) 439-7720"
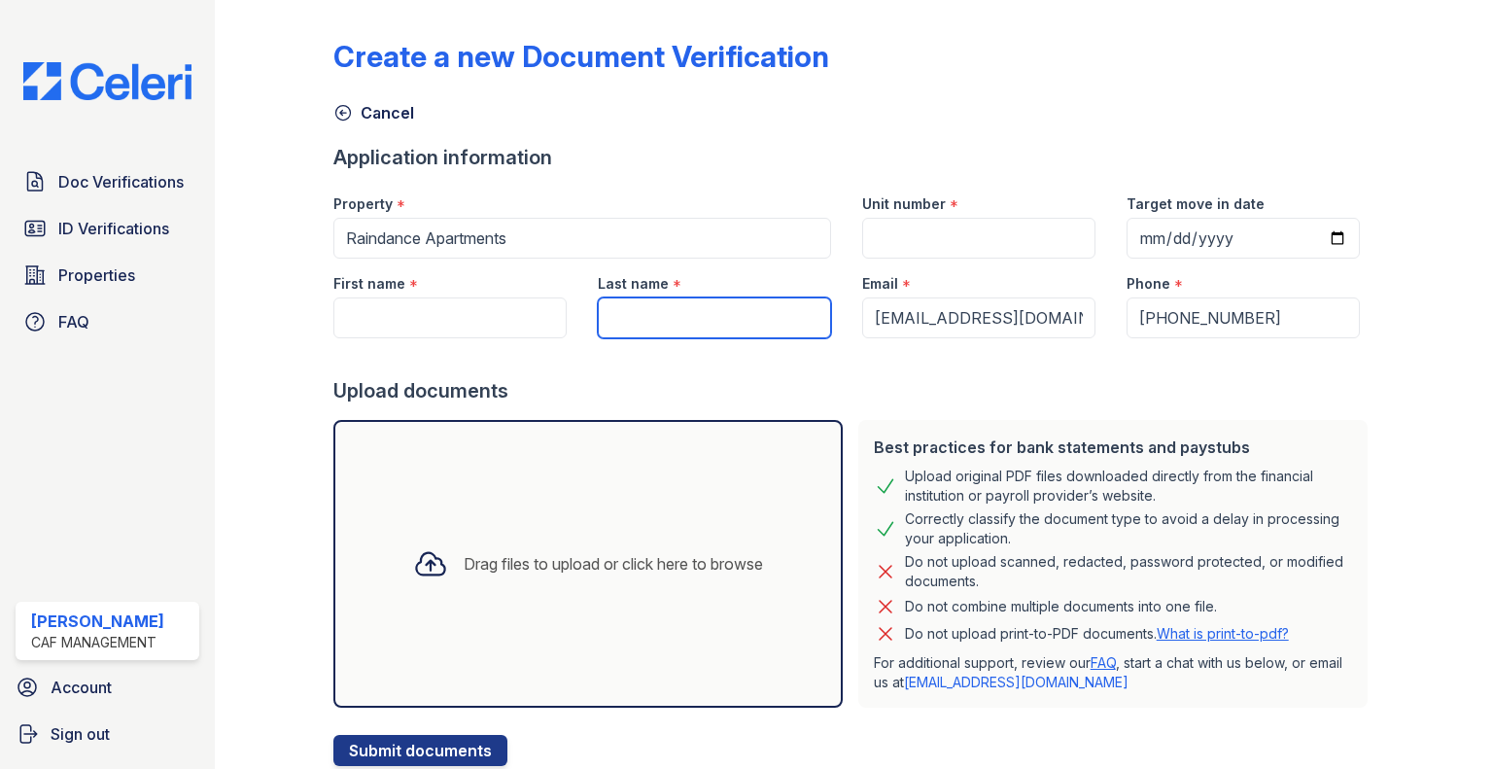
click at [724, 327] on input "Last name" at bounding box center [714, 317] width 233 height 41
type input "Beaumont"
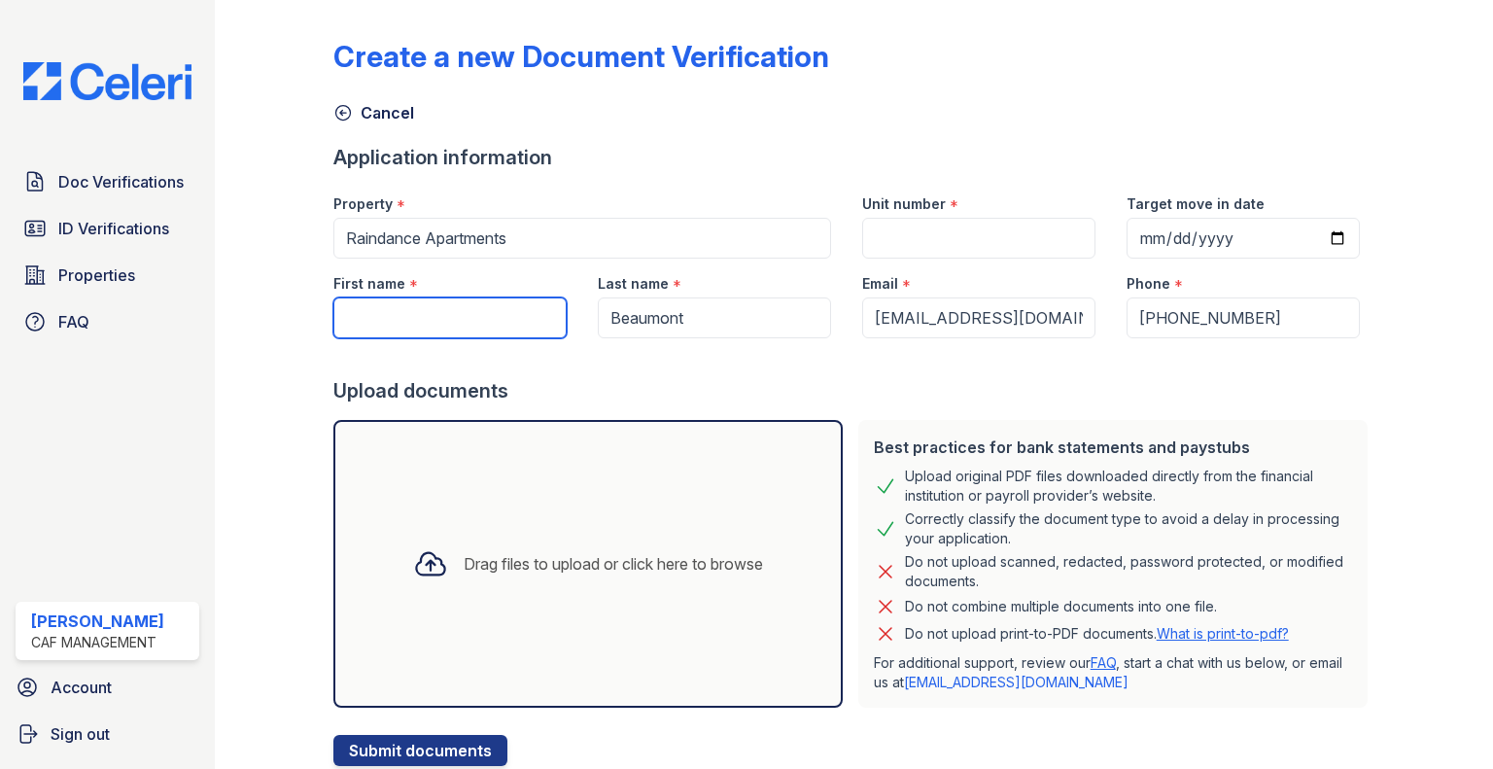
click at [550, 326] on input "First name" at bounding box center [449, 317] width 233 height 41
type input "Taolyn"
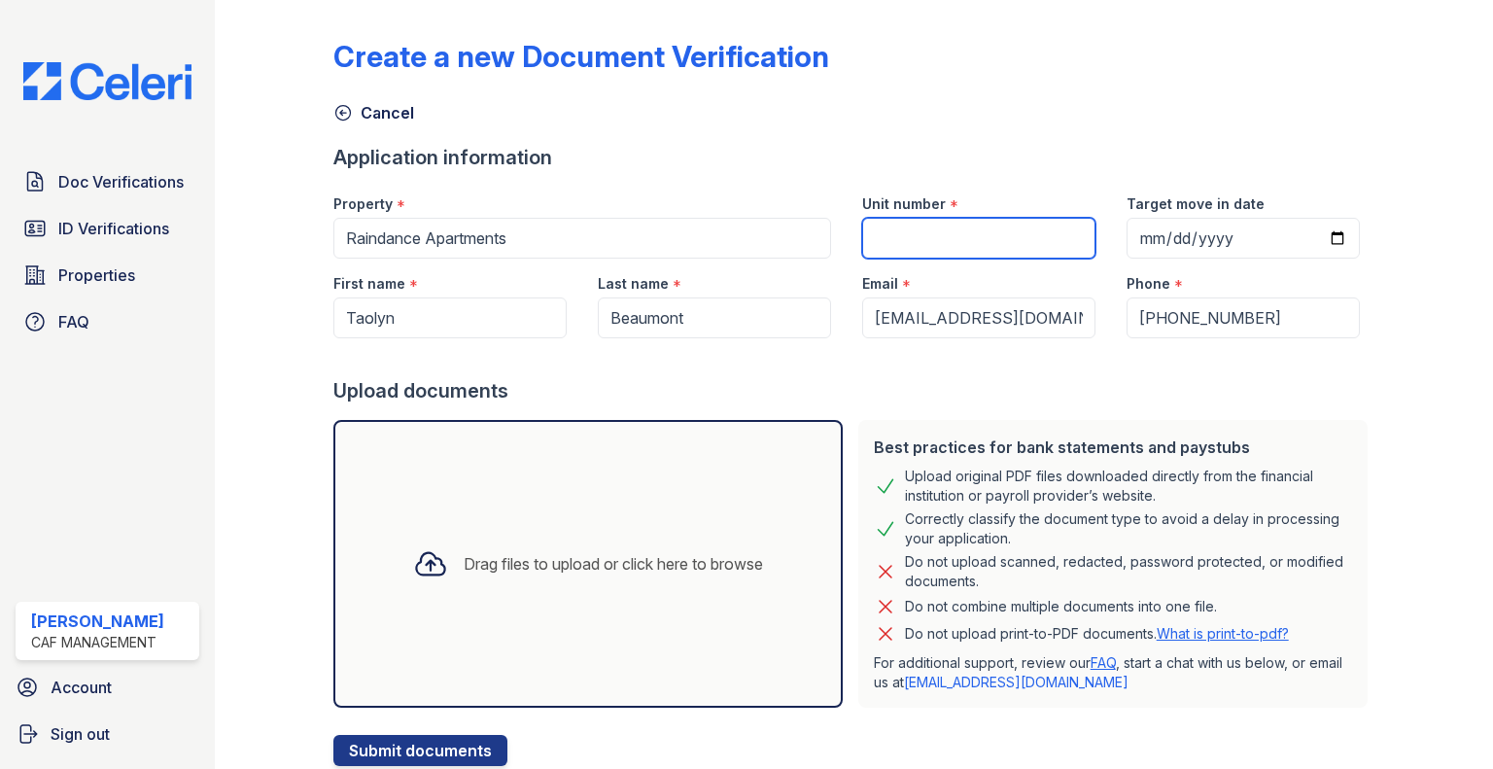
click at [1046, 241] on input "Unit number" at bounding box center [978, 238] width 233 height 41
type input "814"
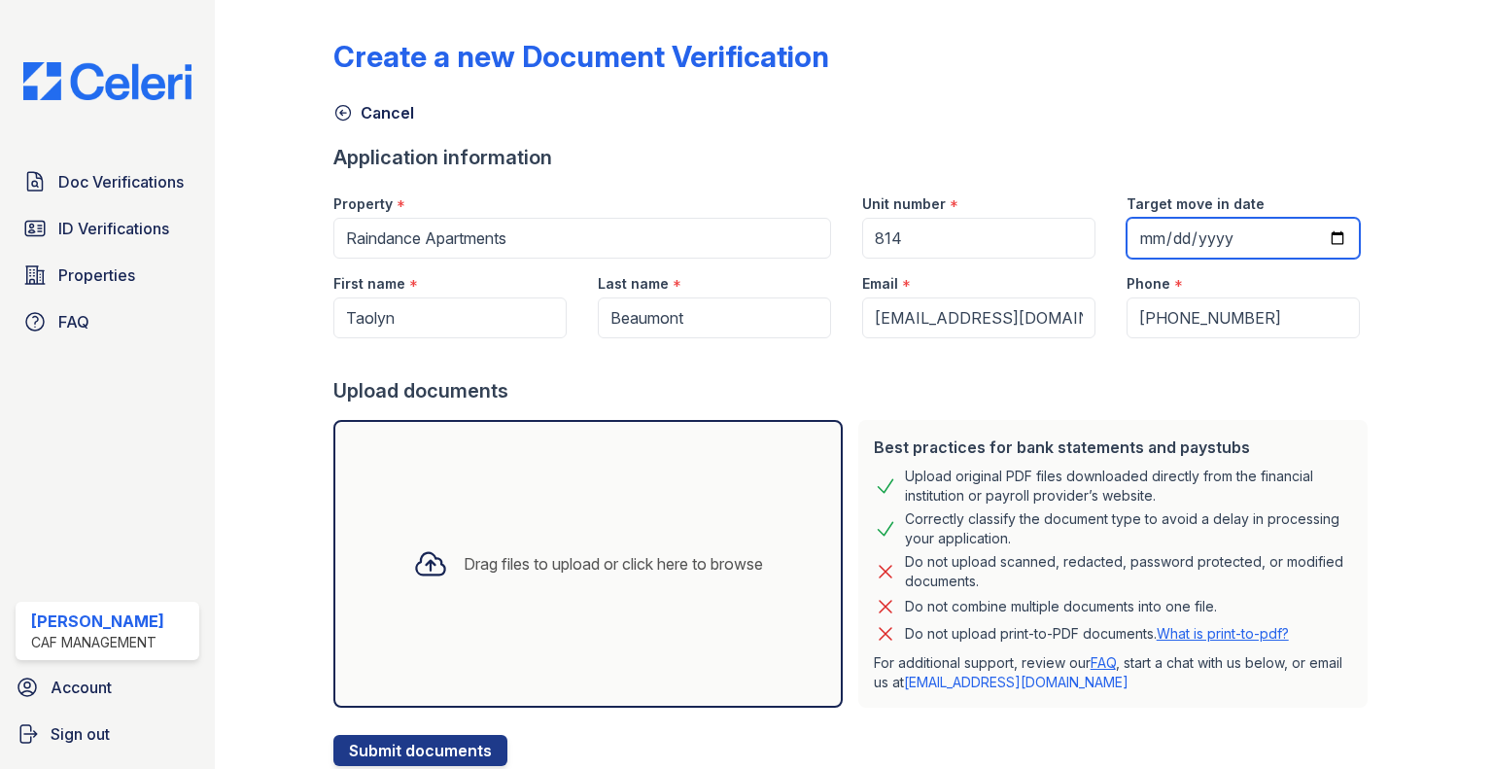
click at [1203, 256] on input "Target move in date" at bounding box center [1243, 238] width 233 height 41
click at [1322, 245] on input "Target move in date" at bounding box center [1243, 238] width 233 height 41
type input "2025-10-31"
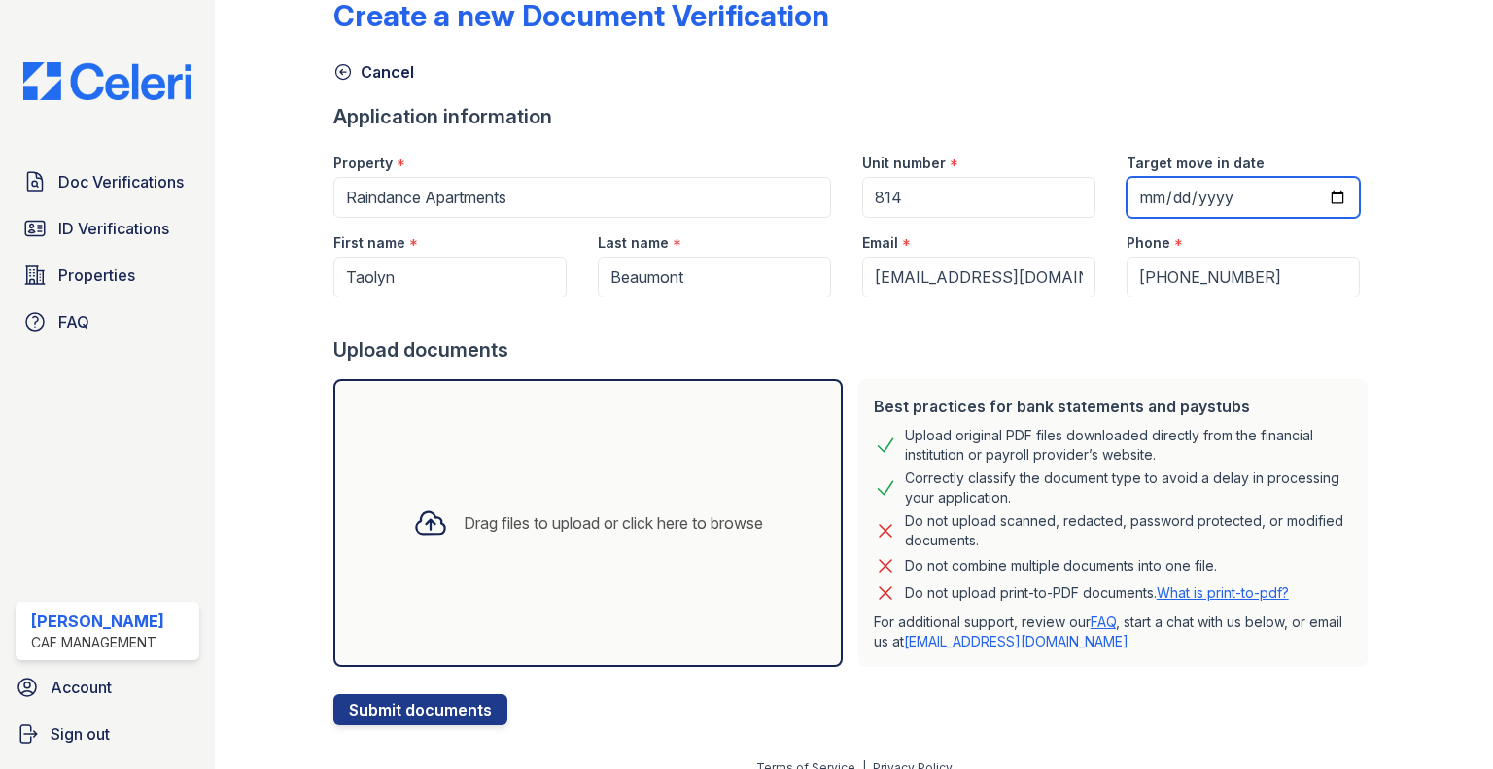
scroll to position [62, 0]
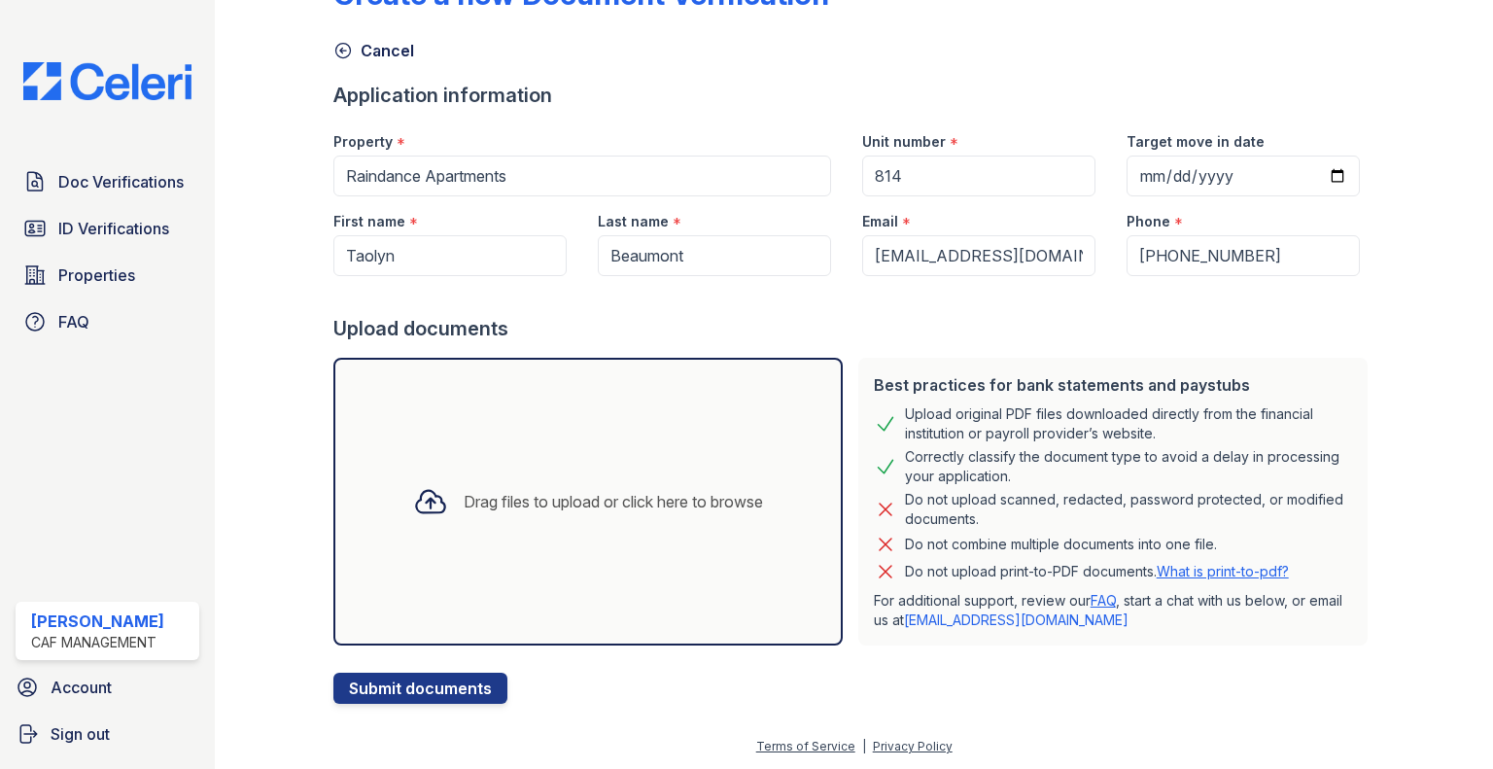
click at [546, 365] on div "Drag files to upload or click here to browse" at bounding box center [587, 502] width 509 height 288
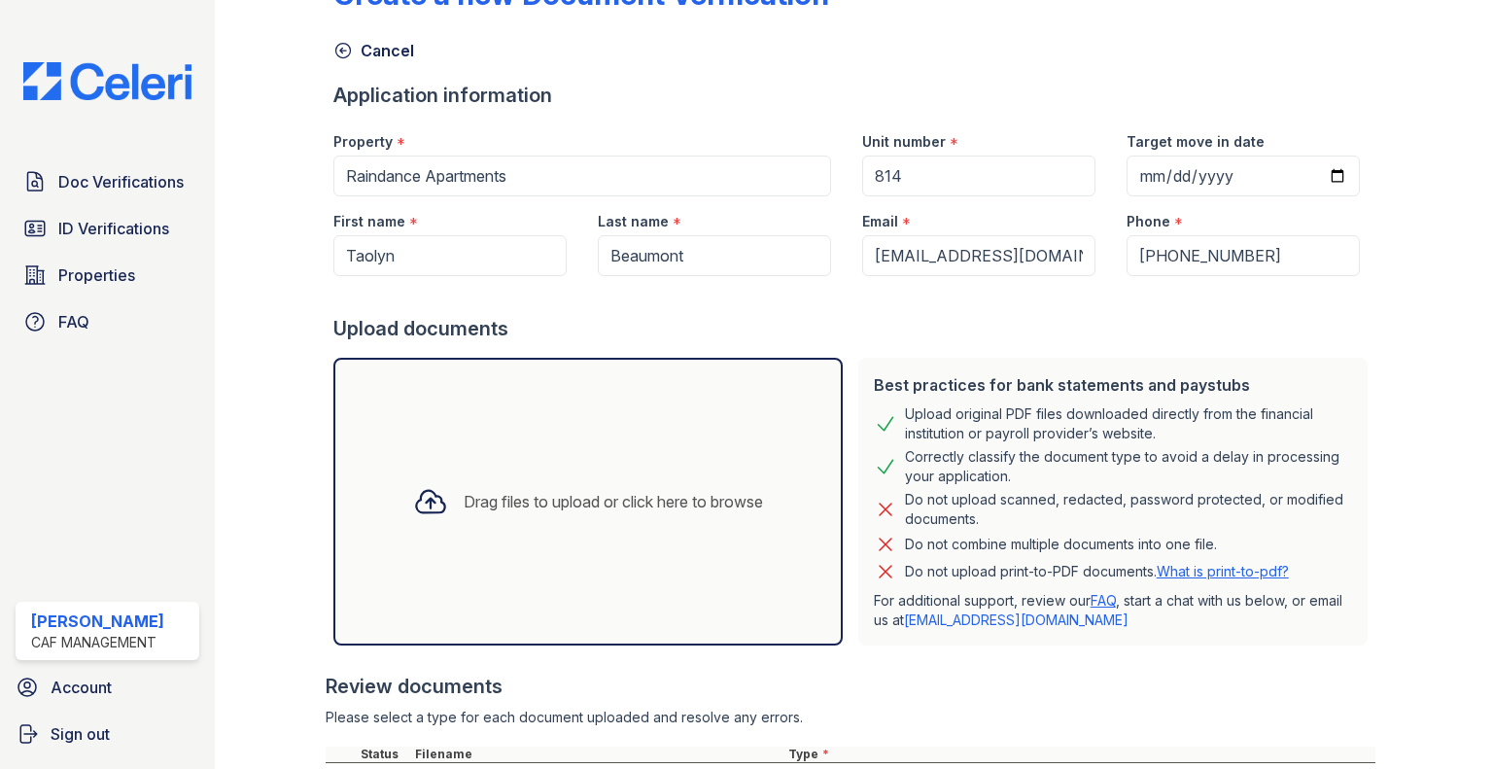
scroll to position [381, 0]
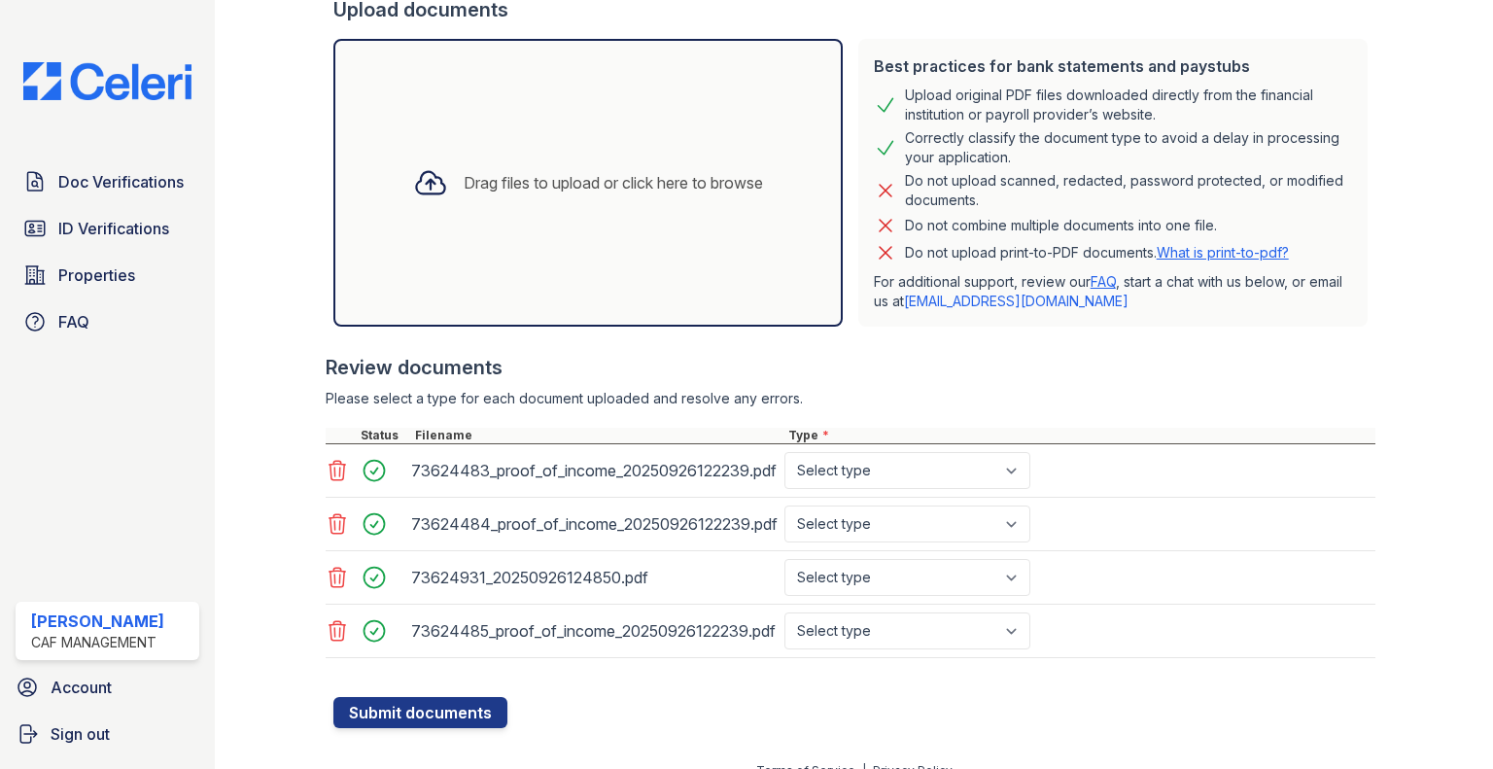
click at [906, 478] on select "Select type Paystub Bank Statement Offer Letter Tax Documents Benefit Award Let…" at bounding box center [907, 470] width 246 height 37
select select "paystub"
click at [784, 452] on select "Select type Paystub Bank Statement Offer Letter Tax Documents Benefit Award Let…" at bounding box center [907, 470] width 246 height 37
drag, startPoint x: 898, startPoint y: 522, endPoint x: 889, endPoint y: 539, distance: 19.6
click at [898, 522] on select "Select type Paystub Bank Statement Offer Letter Tax Documents Benefit Award Let…" at bounding box center [907, 523] width 246 height 37
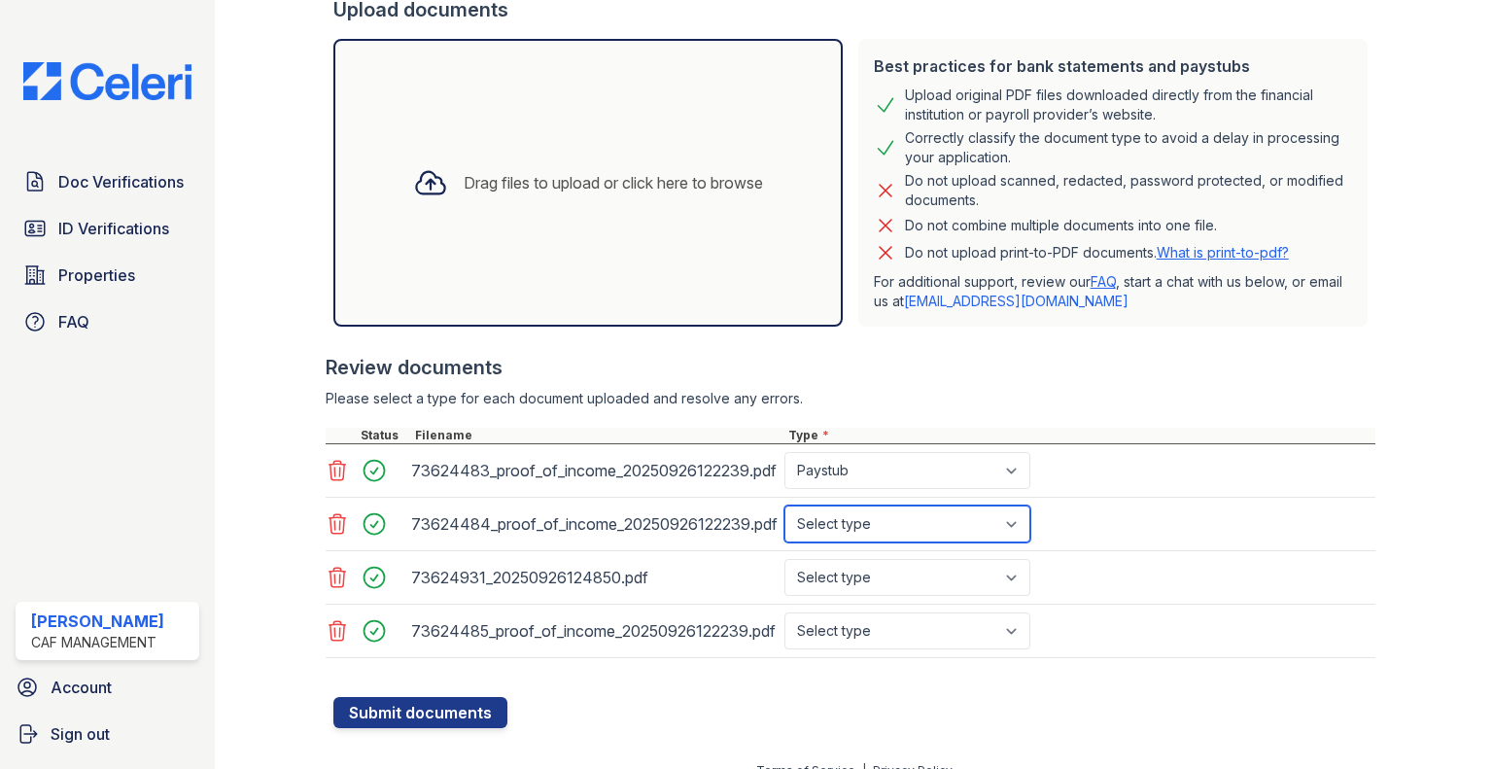
select select "paystub"
click at [784, 505] on select "Select type Paystub Bank Statement Offer Letter Tax Documents Benefit Award Let…" at bounding box center [907, 523] width 246 height 37
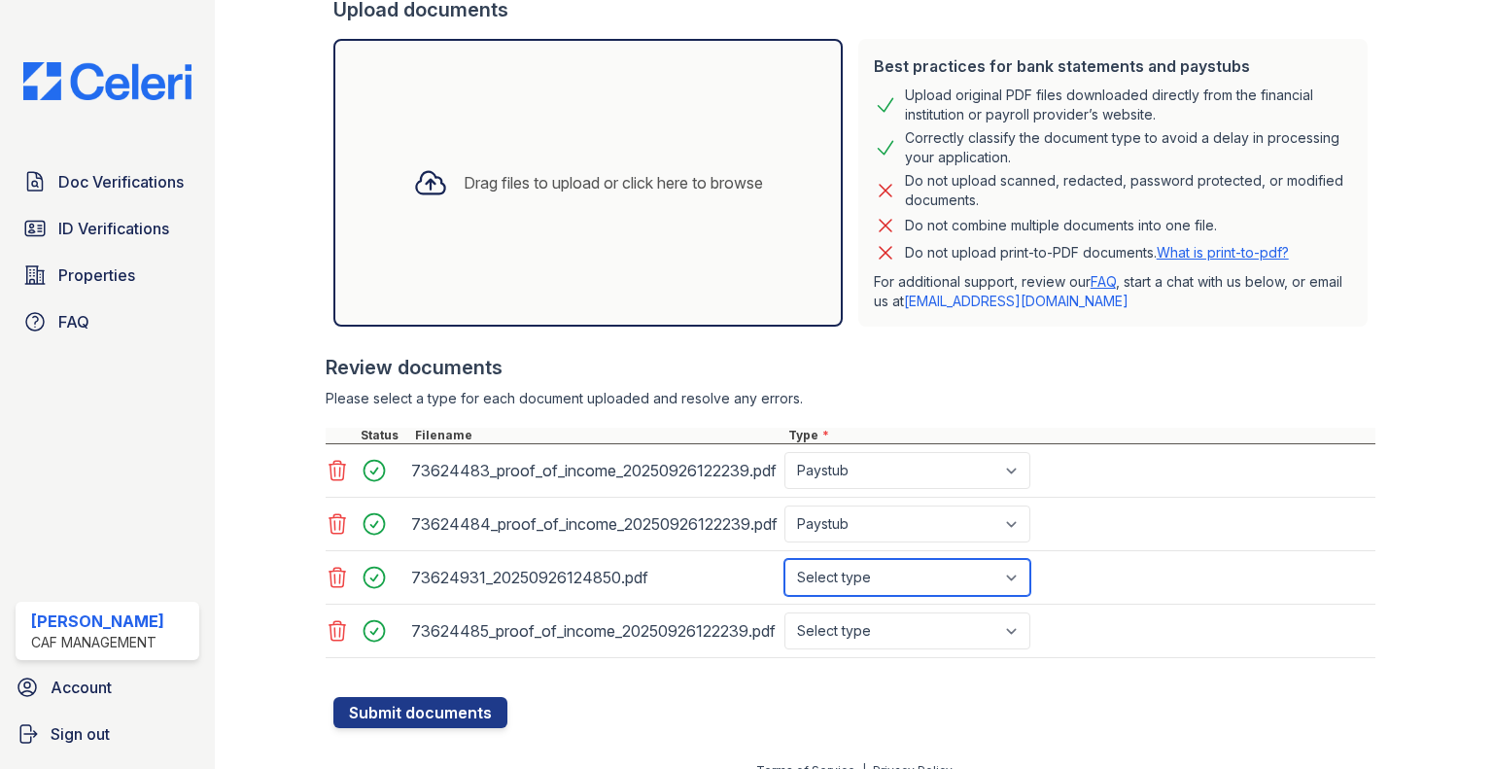
click at [885, 560] on select "Select type Paystub Bank Statement Offer Letter Tax Documents Benefit Award Let…" at bounding box center [907, 577] width 246 height 37
select select "paystub"
click at [784, 559] on select "Select type Paystub Bank Statement Offer Letter Tax Documents Benefit Award Let…" at bounding box center [907, 577] width 246 height 37
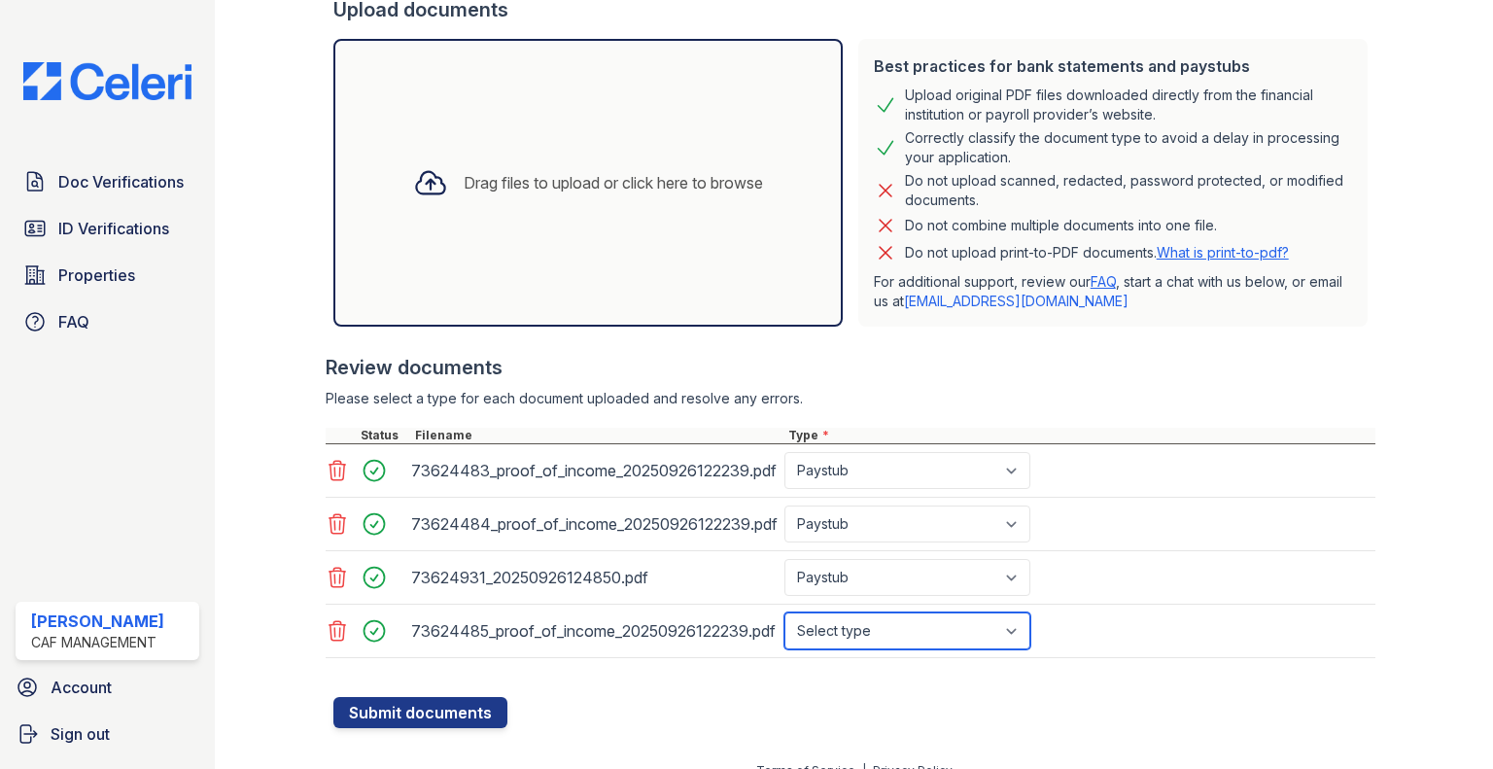
click at [894, 625] on select "Select type Paystub Bank Statement Offer Letter Tax Documents Benefit Award Let…" at bounding box center [907, 630] width 246 height 37
select select "paystub"
click at [784, 612] on select "Select type Paystub Bank Statement Offer Letter Tax Documents Benefit Award Let…" at bounding box center [907, 630] width 246 height 37
click at [436, 688] on div at bounding box center [854, 686] width 1042 height 19
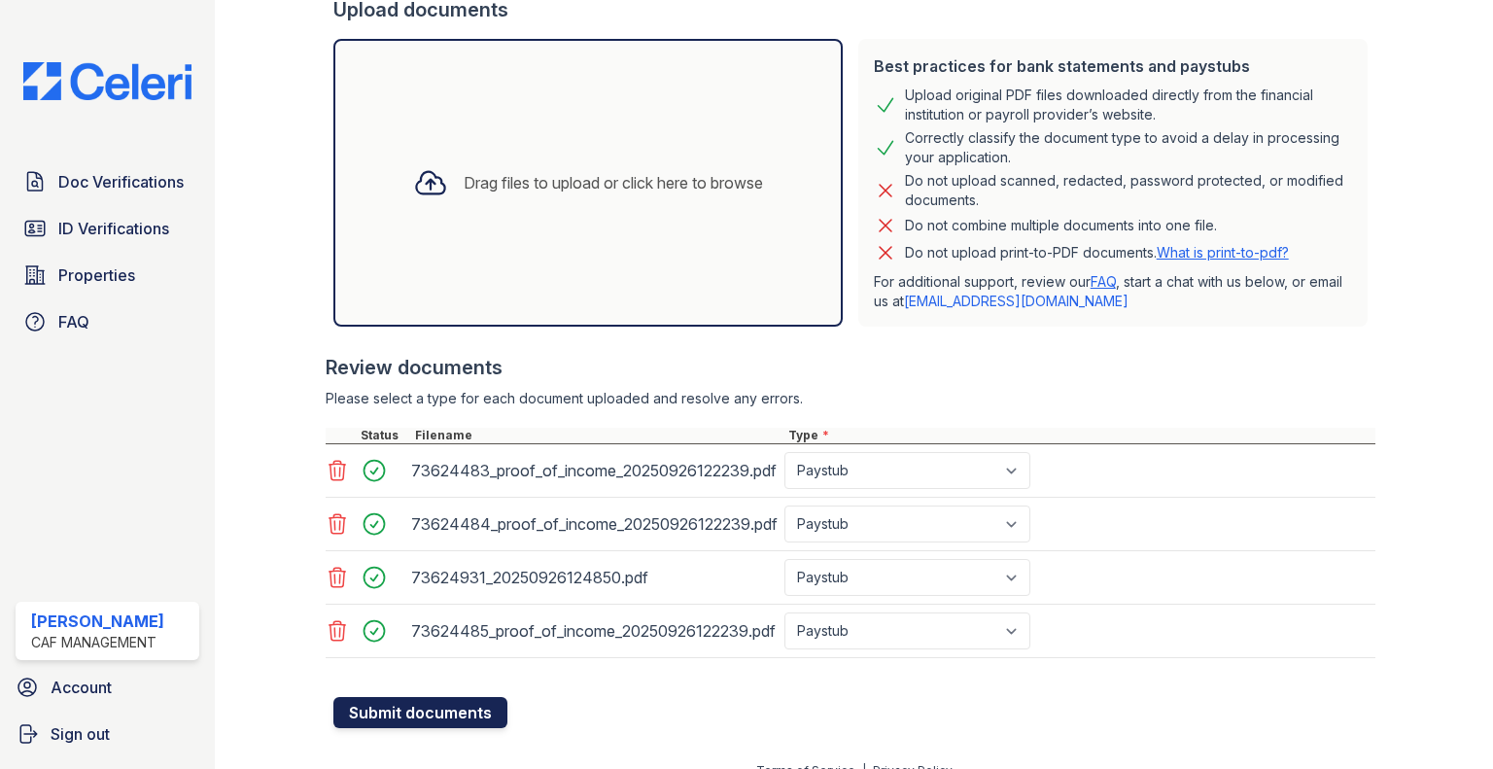
click at [449, 701] on button "Submit documents" at bounding box center [420, 712] width 174 height 31
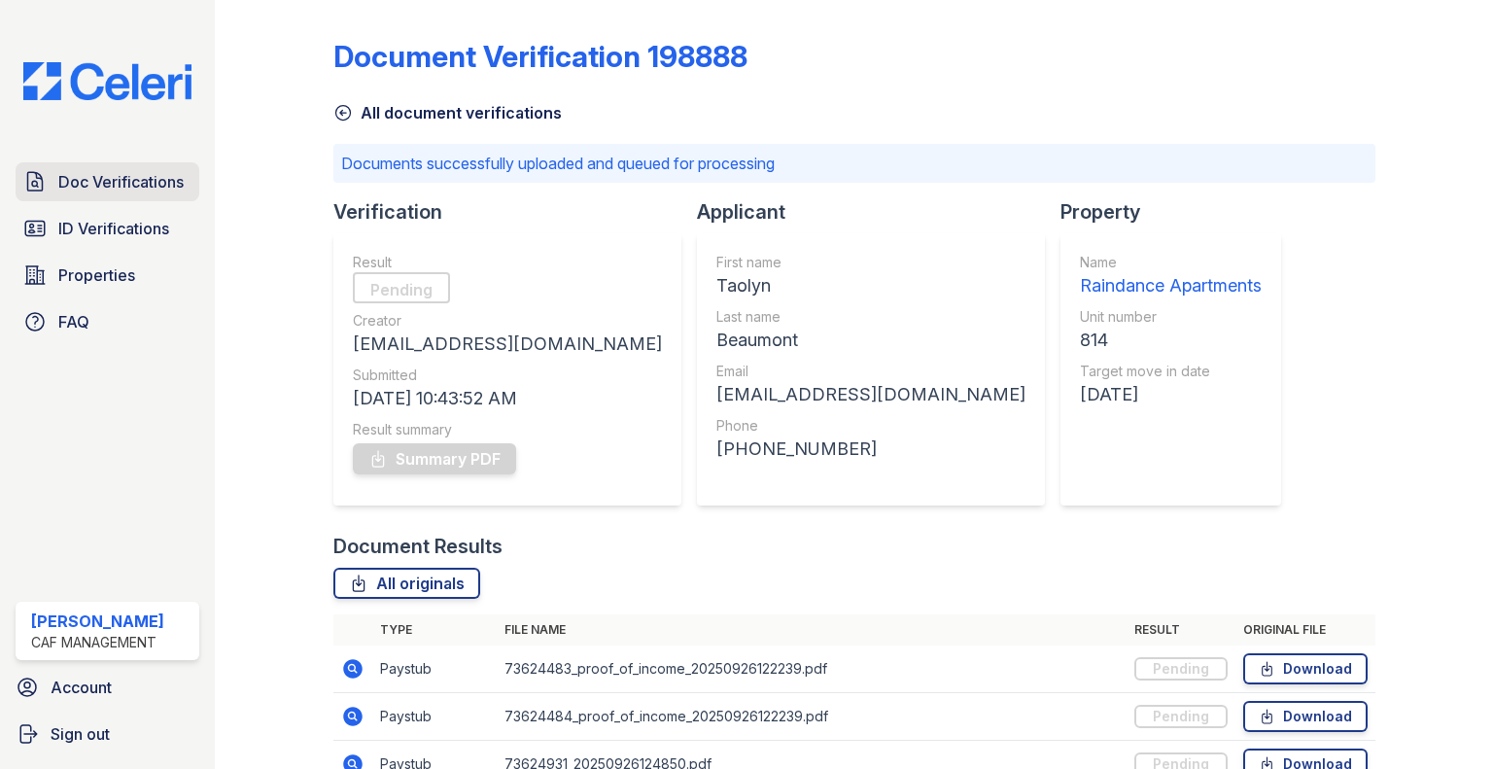
click at [152, 180] on span "Doc Verifications" at bounding box center [120, 181] width 125 height 23
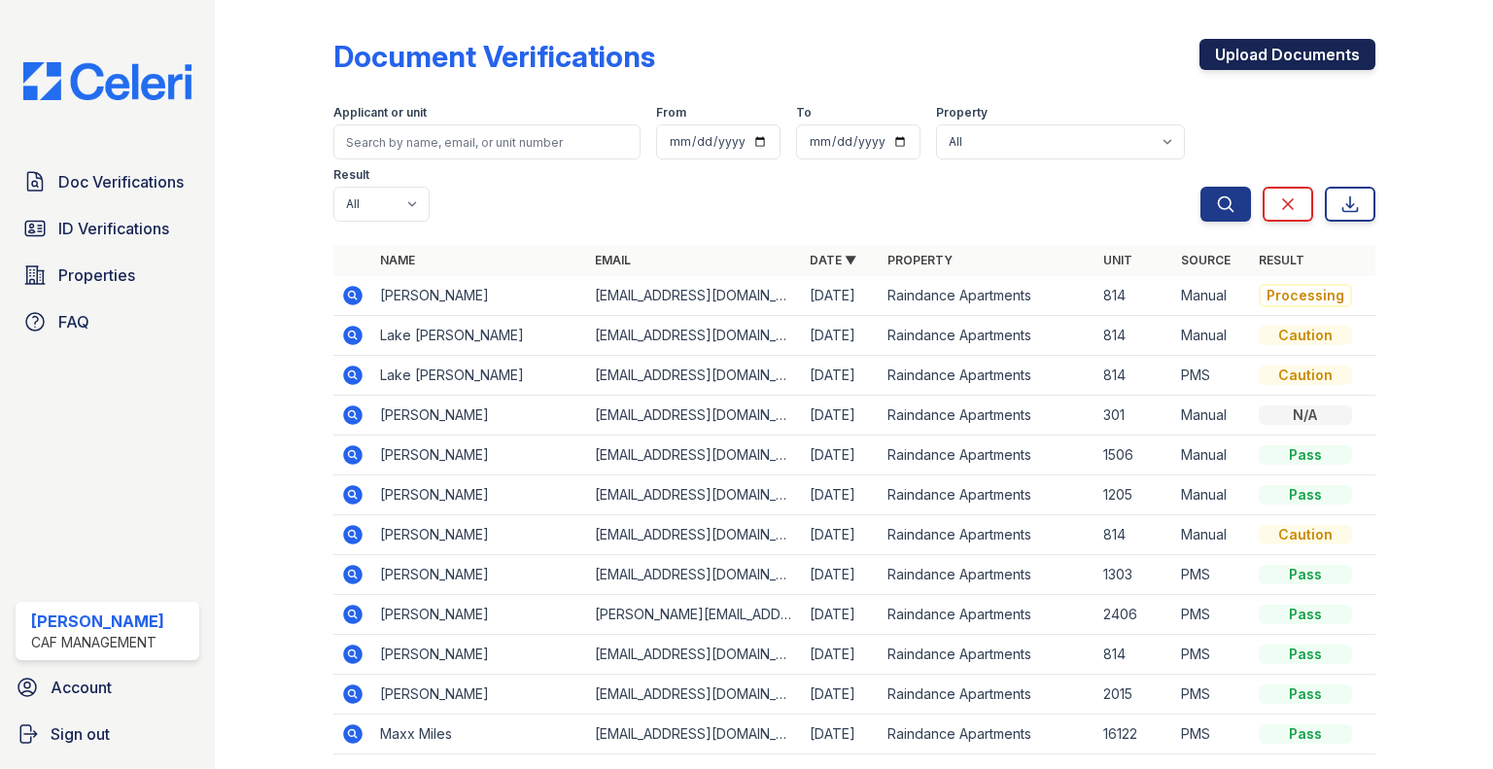
click at [1205, 62] on link "Upload Documents" at bounding box center [1287, 54] width 176 height 31
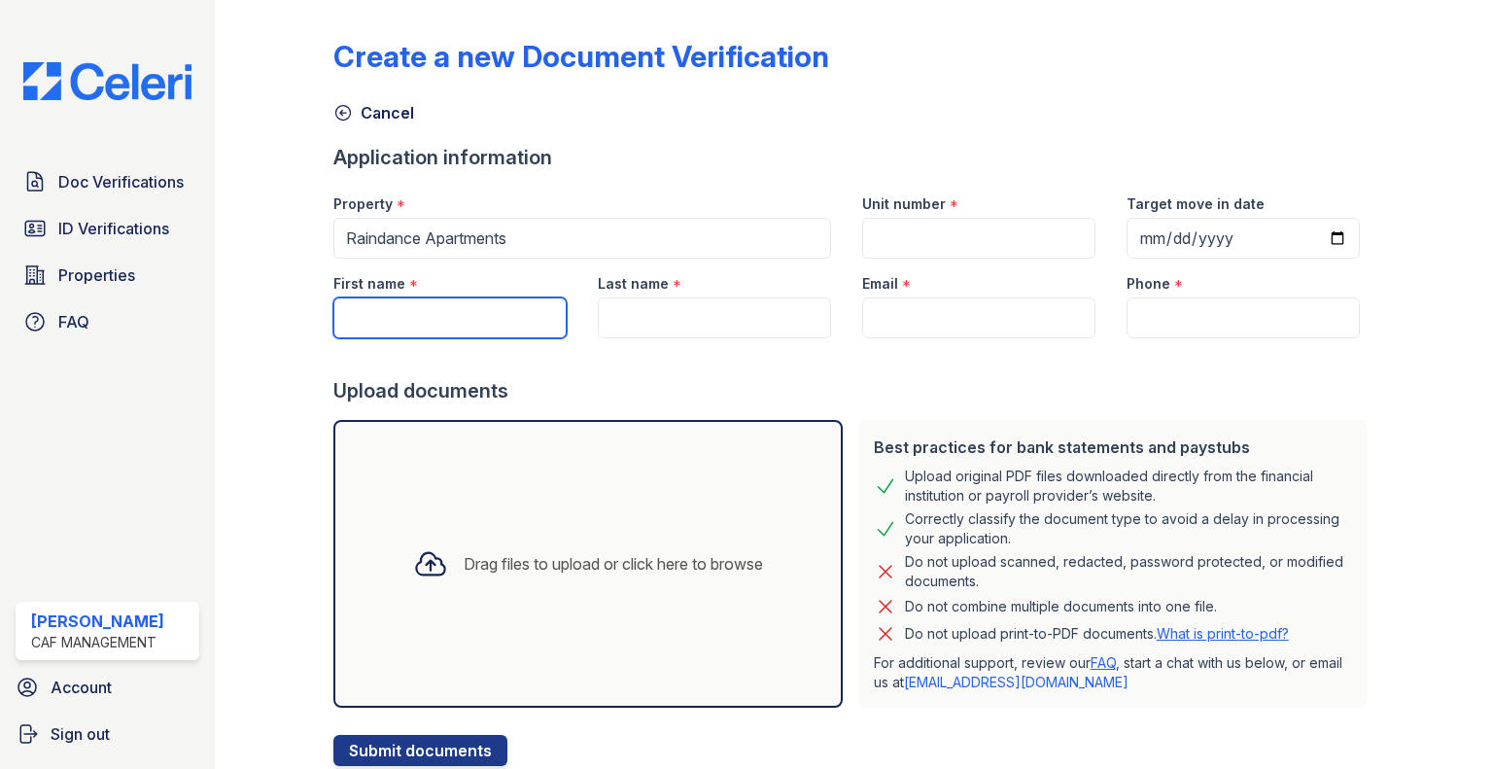
click at [437, 297] on input "First name" at bounding box center [449, 317] width 233 height 41
type input "Taolyn"
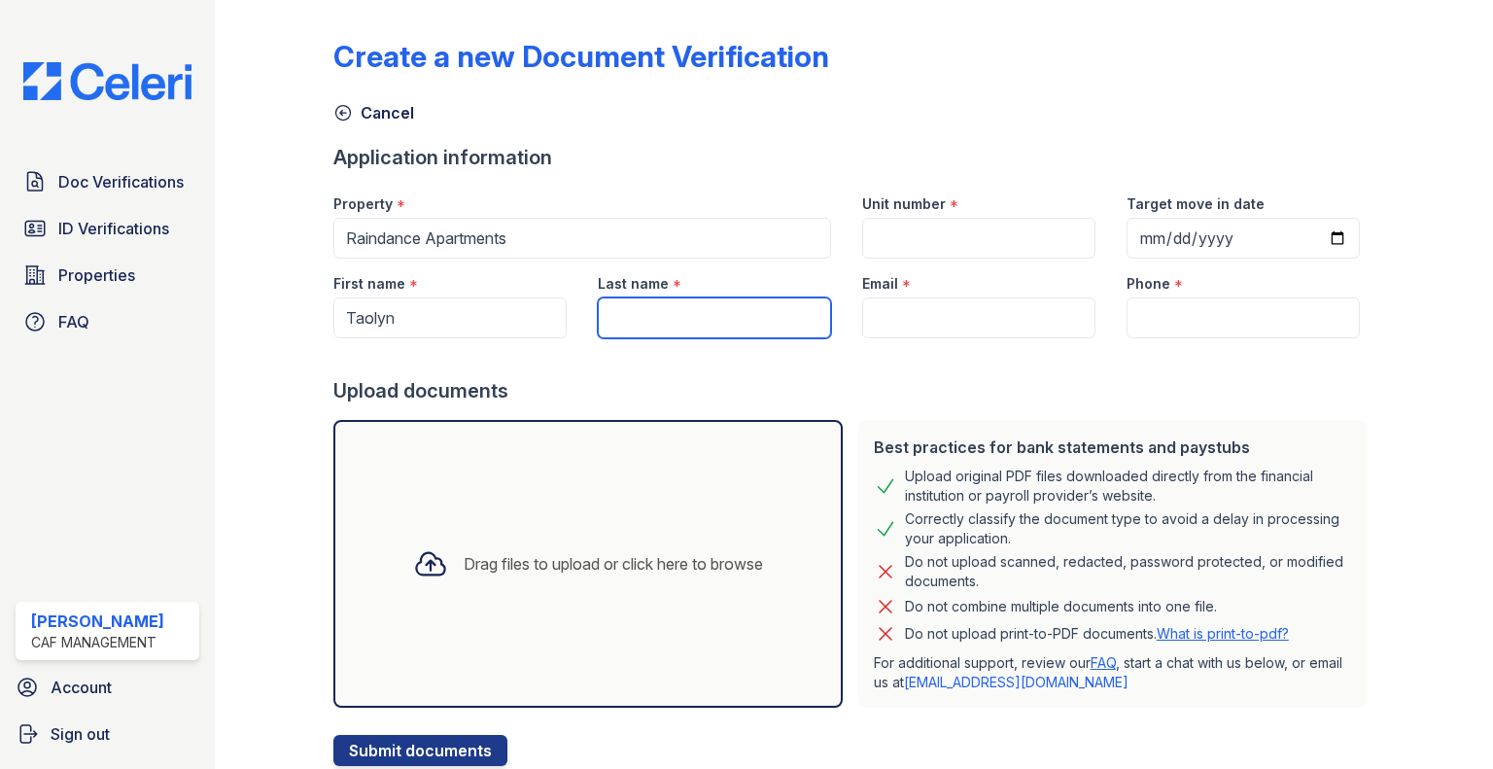
click at [678, 320] on input "Last name" at bounding box center [714, 317] width 233 height 41
type input "Beaumont"
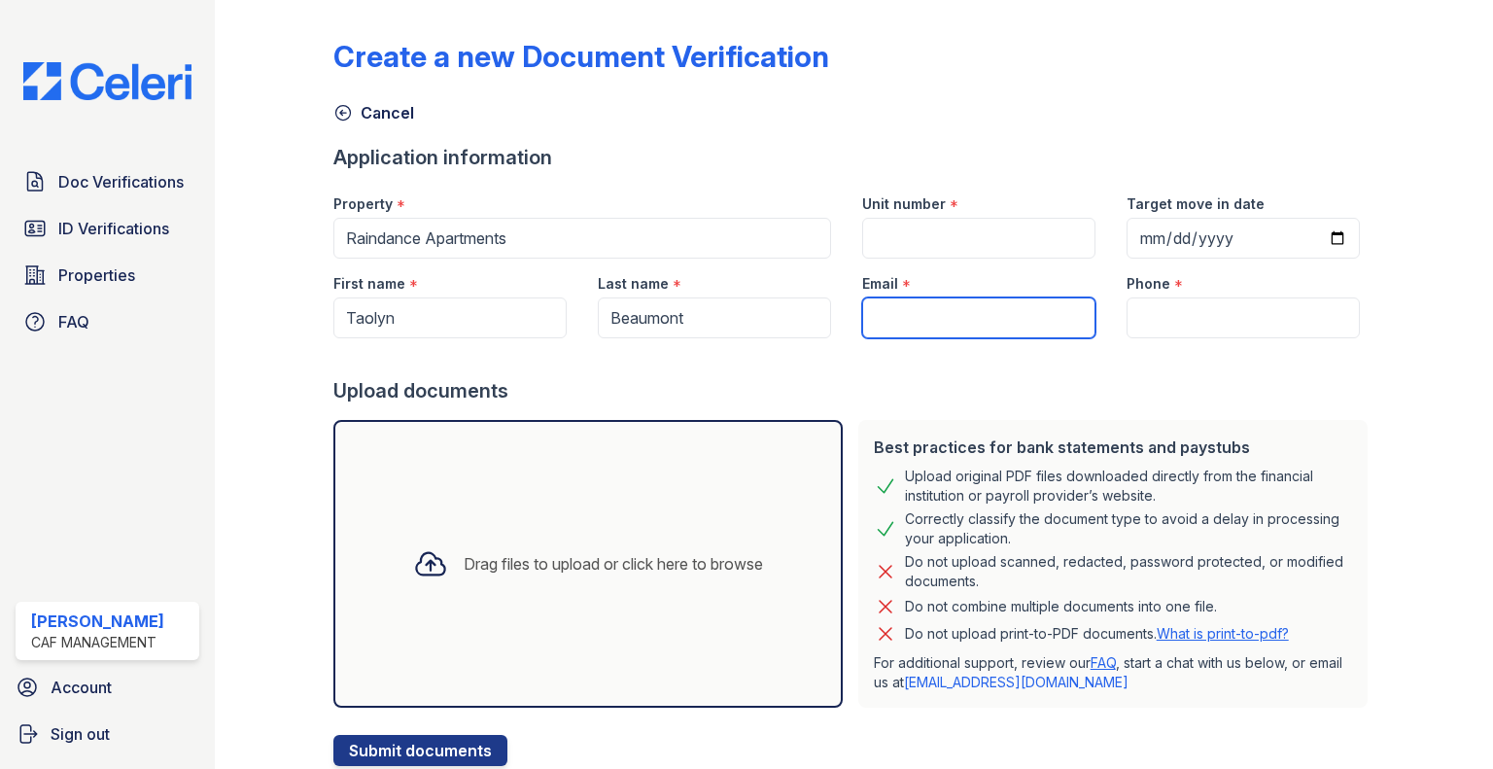
click at [874, 319] on input "Email" at bounding box center [978, 317] width 233 height 41
paste input "(603) 439-7720"
type input "(603) 439-7720"
drag, startPoint x: 1054, startPoint y: 321, endPoint x: 728, endPoint y: 310, distance: 325.8
click at [715, 309] on div "First name * Taolyn Last name * Beaumont Email * (603) 439-7720 Phone *" at bounding box center [847, 299] width 1058 height 80
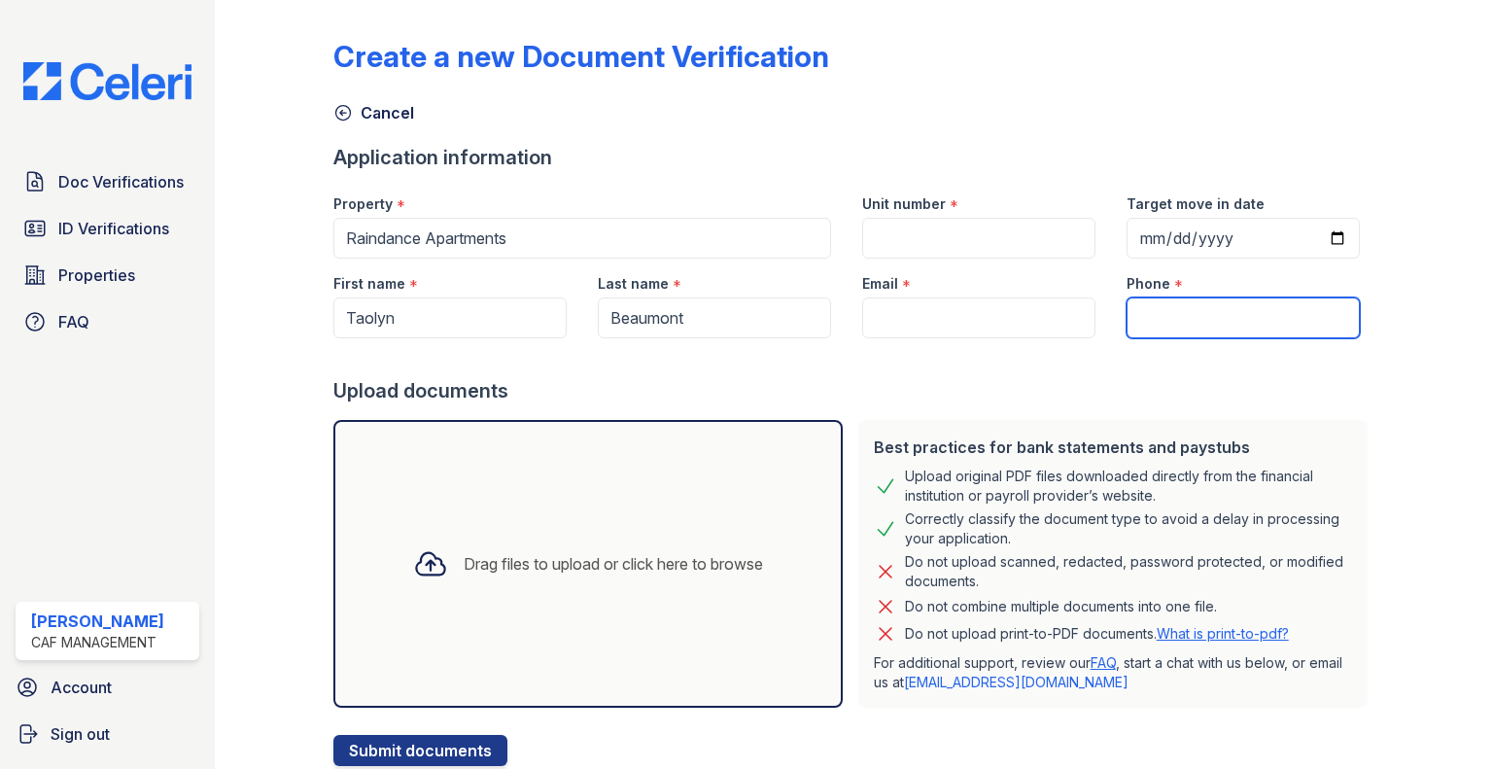
click at [1166, 318] on input "Phone" at bounding box center [1243, 317] width 233 height 41
paste input "(603) 439-7720"
type input "(603) 439-7720"
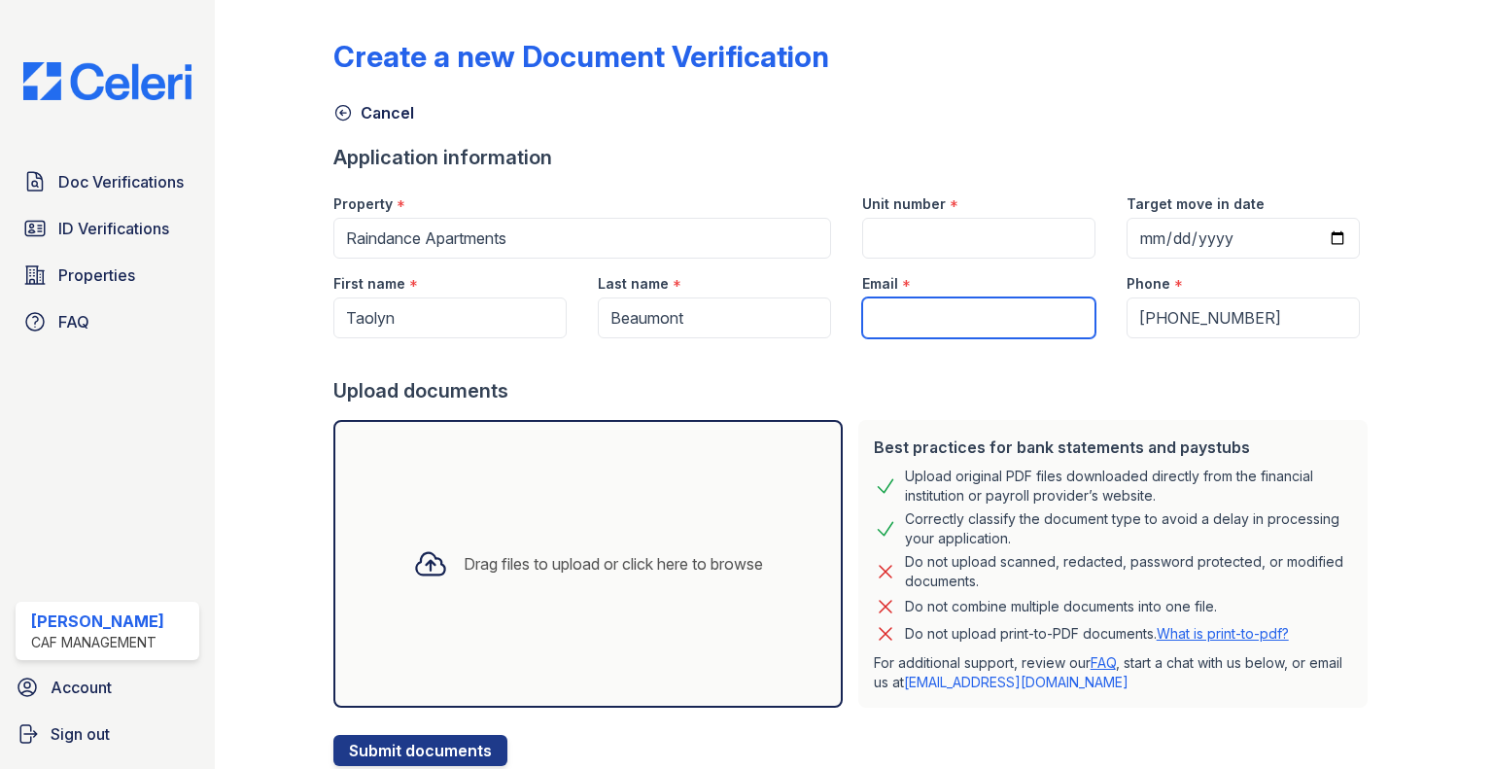
click at [991, 322] on input "Email" at bounding box center [978, 317] width 233 height 41
click at [895, 297] on input "uc" at bounding box center [978, 317] width 233 height 41
type input "[EMAIL_ADDRESS][DOMAIN_NAME]"
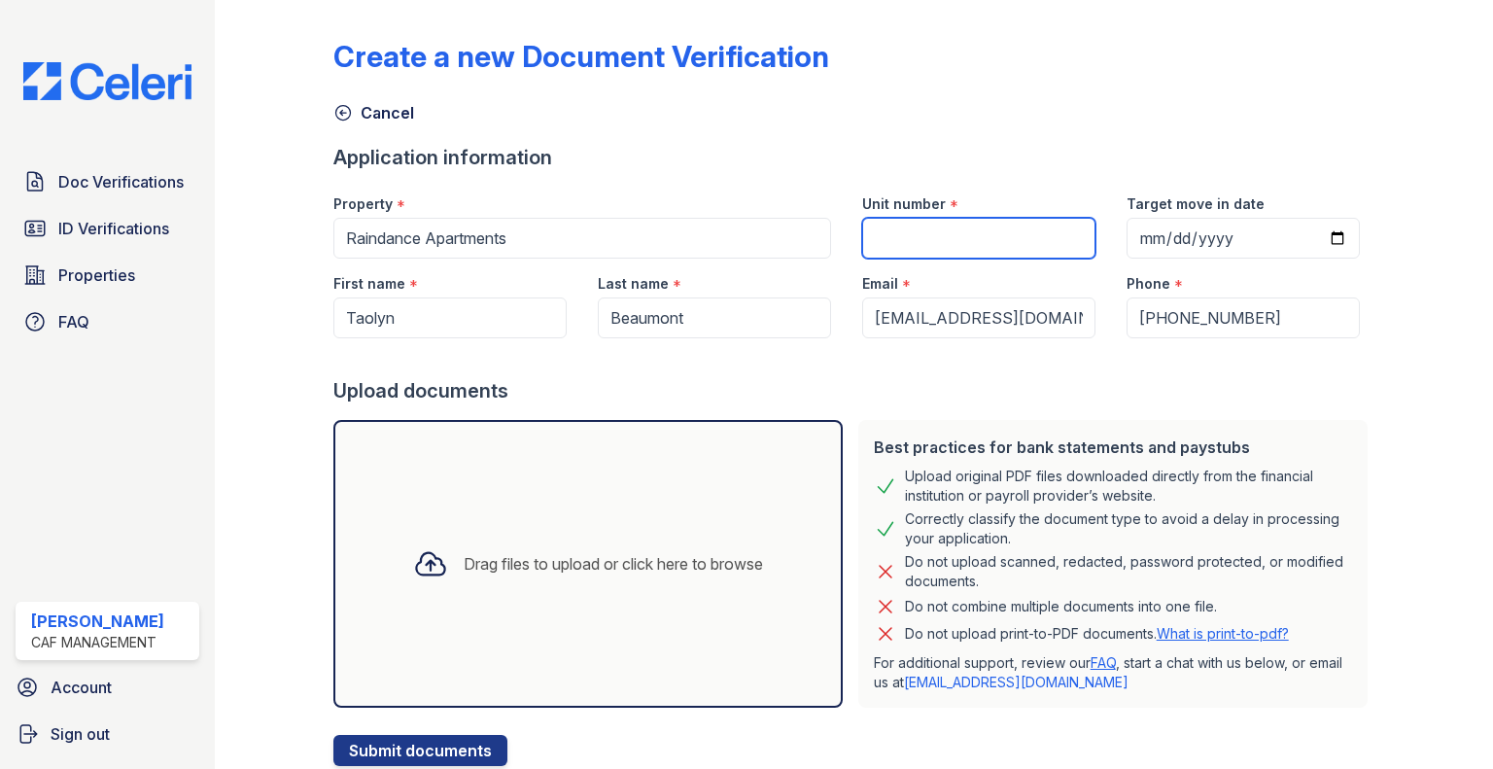
click at [938, 244] on input "Unit number" at bounding box center [978, 238] width 233 height 41
type input "814"
click at [1111, 230] on div "Target move in date" at bounding box center [1243, 219] width 264 height 80
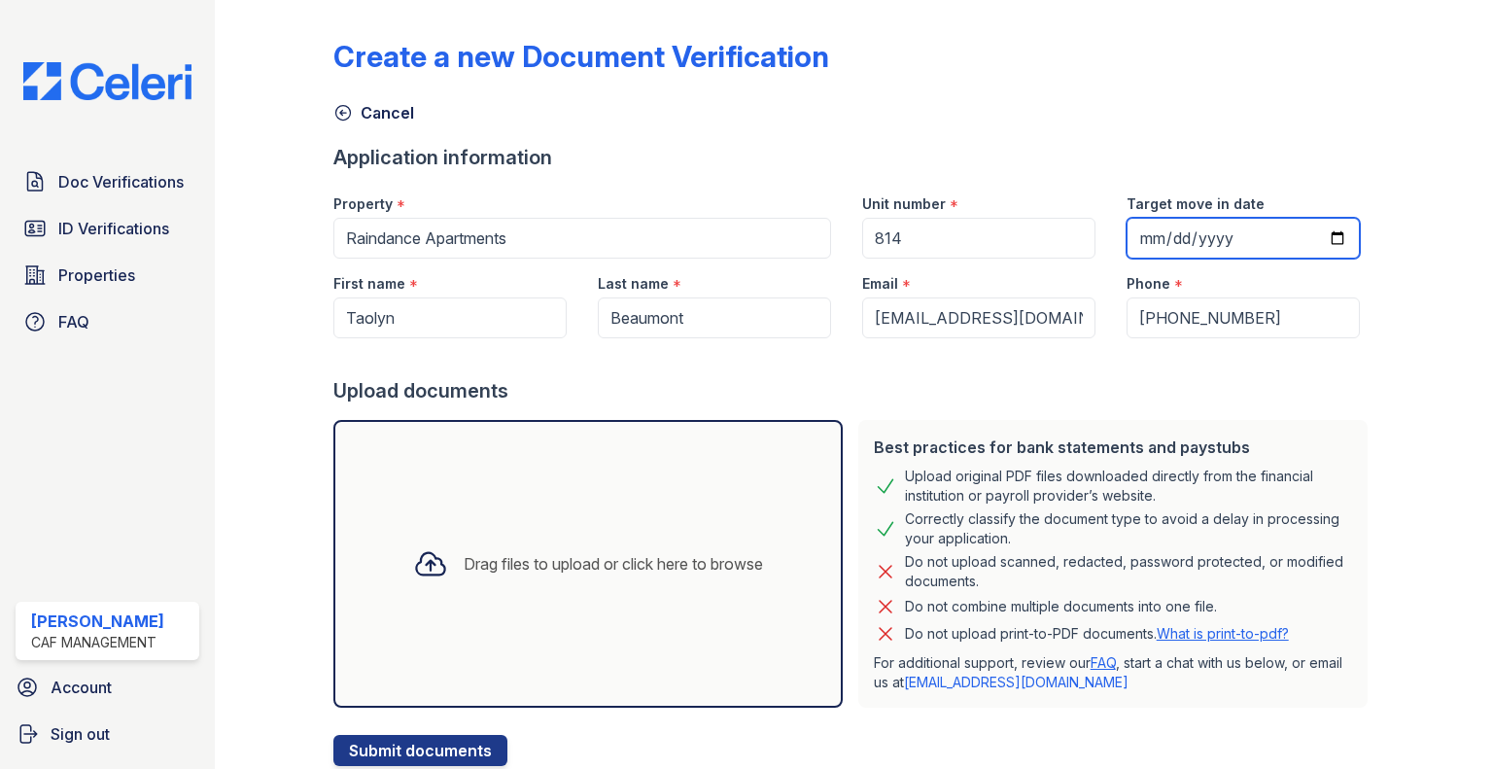
click at [1130, 232] on input "Target move in date" at bounding box center [1243, 238] width 233 height 41
click at [1296, 240] on input "Target move in date" at bounding box center [1243, 238] width 233 height 41
click at [1322, 234] on input "Target move in date" at bounding box center [1243, 238] width 233 height 41
type input "2025-10-31"
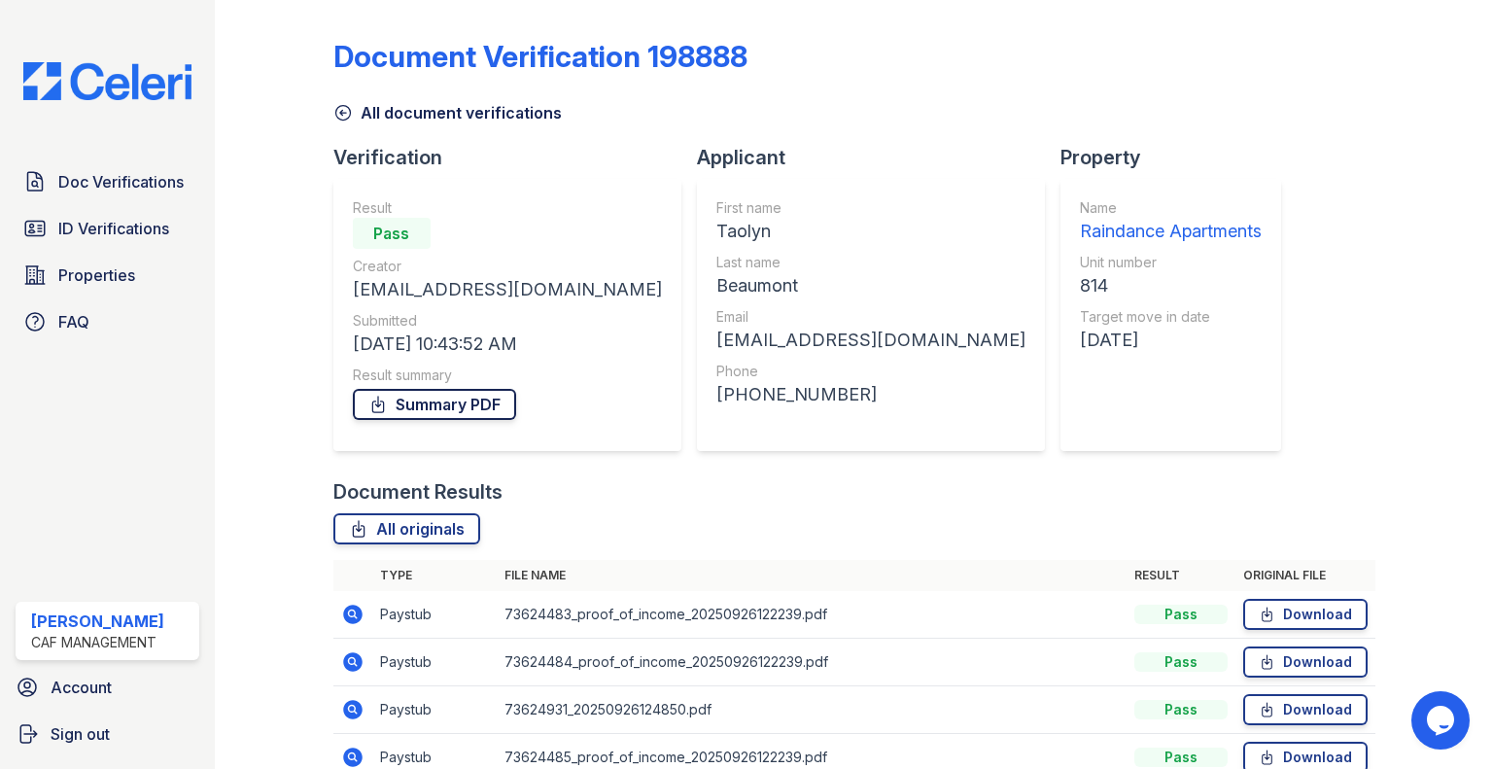
click at [451, 403] on link "Summary PDF" at bounding box center [434, 404] width 163 height 31
click at [132, 166] on link "Doc Verifications" at bounding box center [108, 181] width 184 height 39
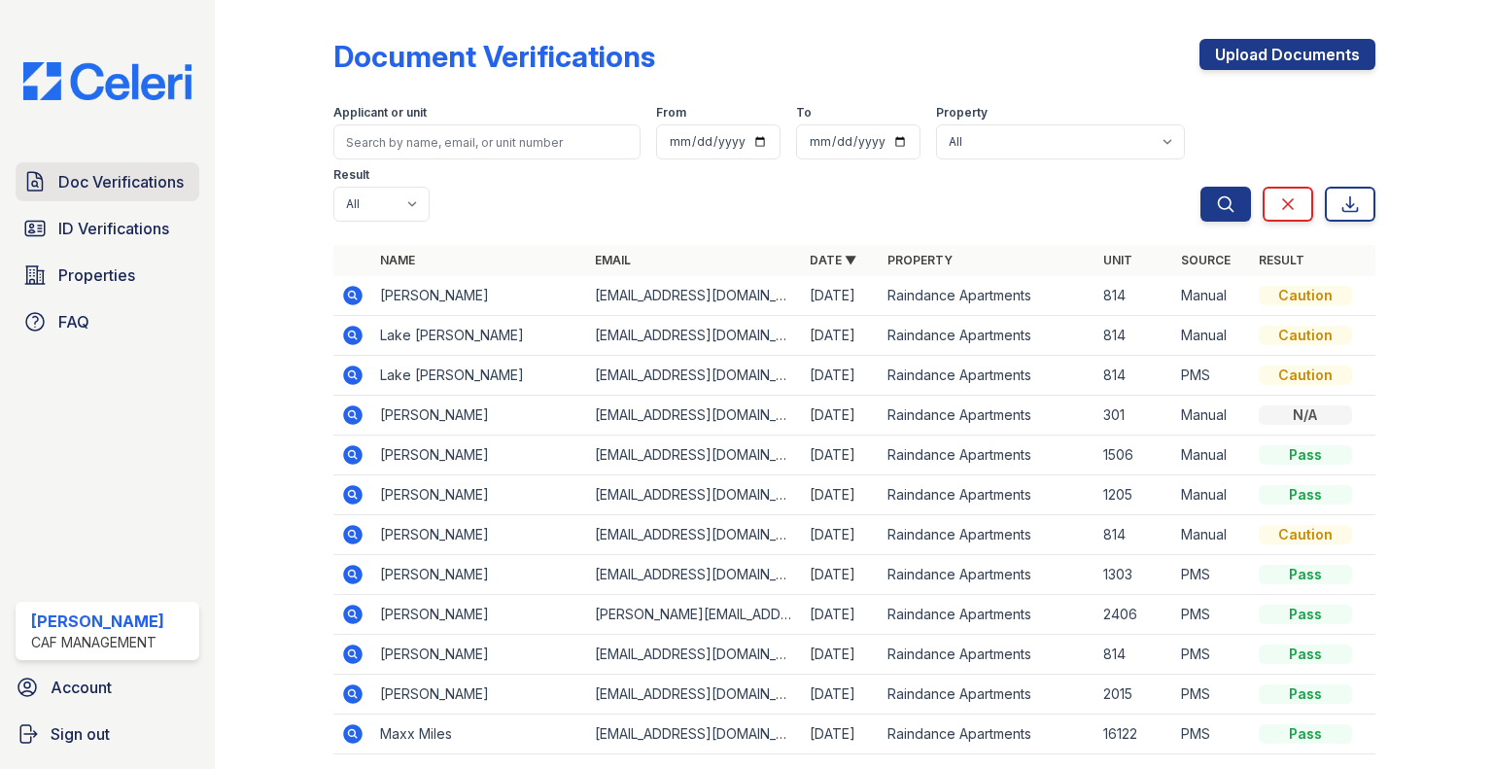
click at [159, 225] on span "ID Verifications" at bounding box center [113, 228] width 111 height 23
click at [109, 222] on span "ID Verifications" at bounding box center [113, 228] width 111 height 23
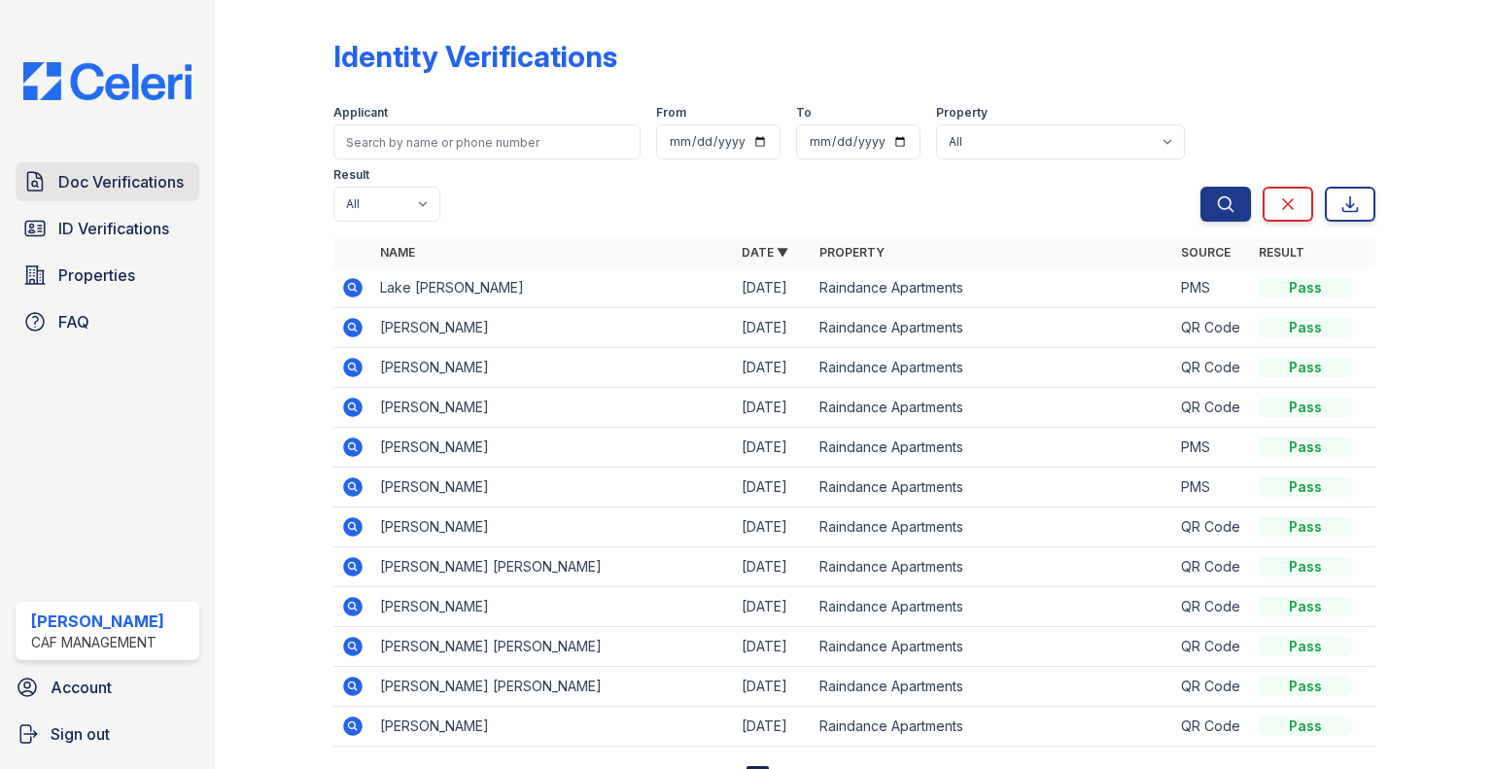
click at [122, 182] on span "Doc Verifications" at bounding box center [120, 181] width 125 height 23
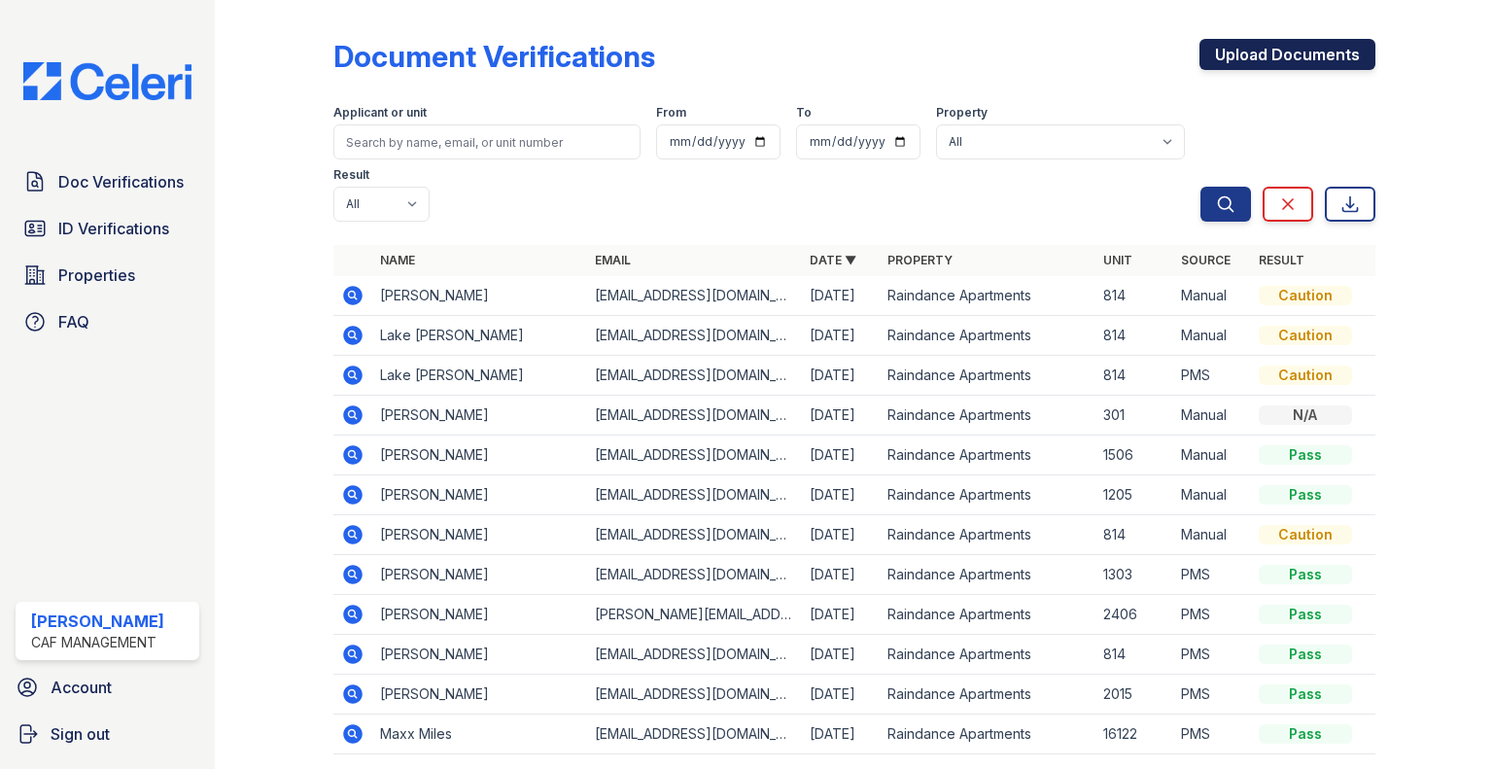
click at [1291, 63] on link "Upload Documents" at bounding box center [1287, 54] width 176 height 31
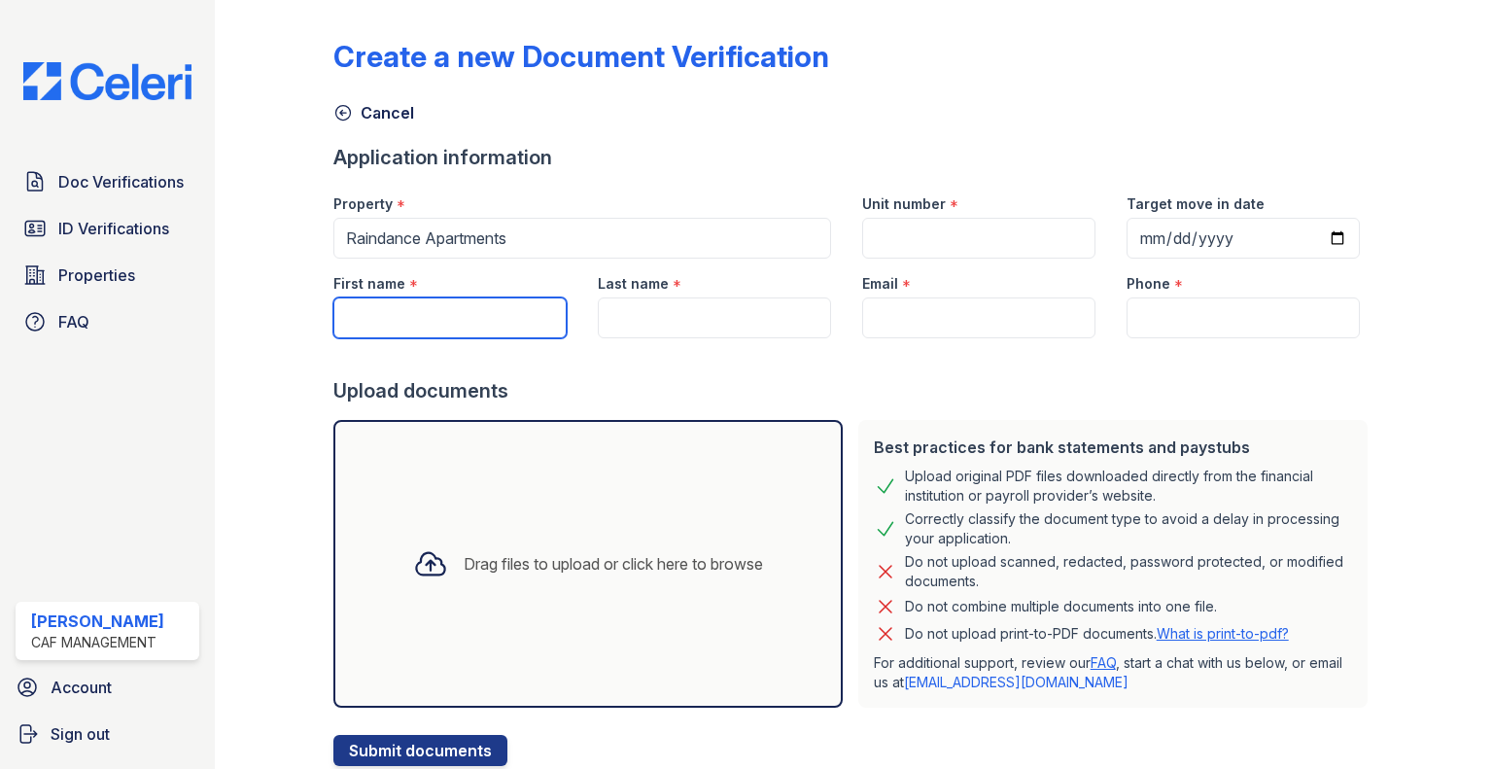
click at [509, 303] on input "First name" at bounding box center [449, 317] width 233 height 41
